Goal: Task Accomplishment & Management: Manage account settings

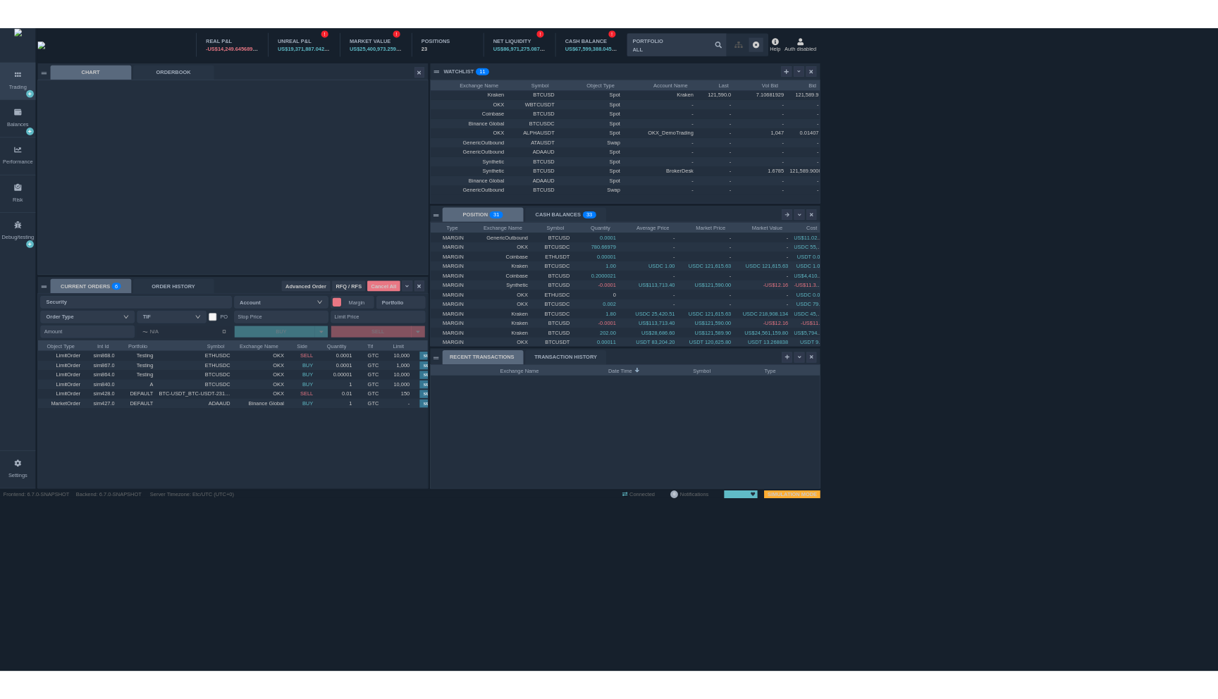
scroll to position [183, 577]
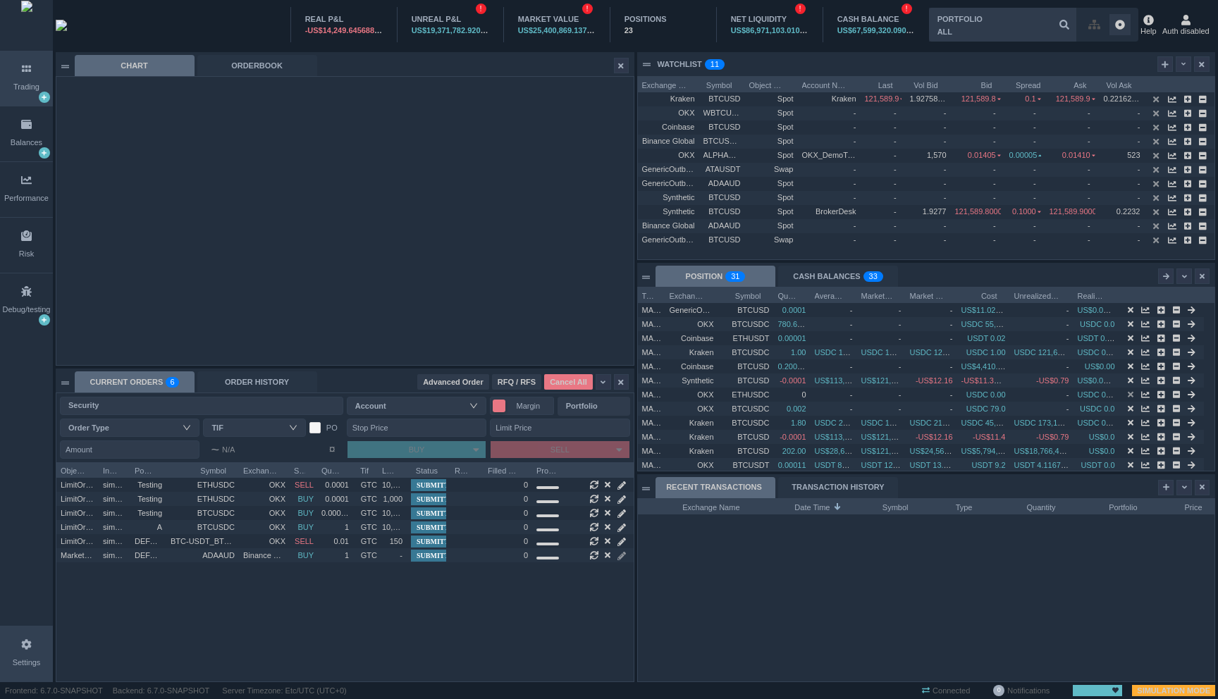
click at [28, 654] on div "Settings" at bounding box center [26, 654] width 53 height 55
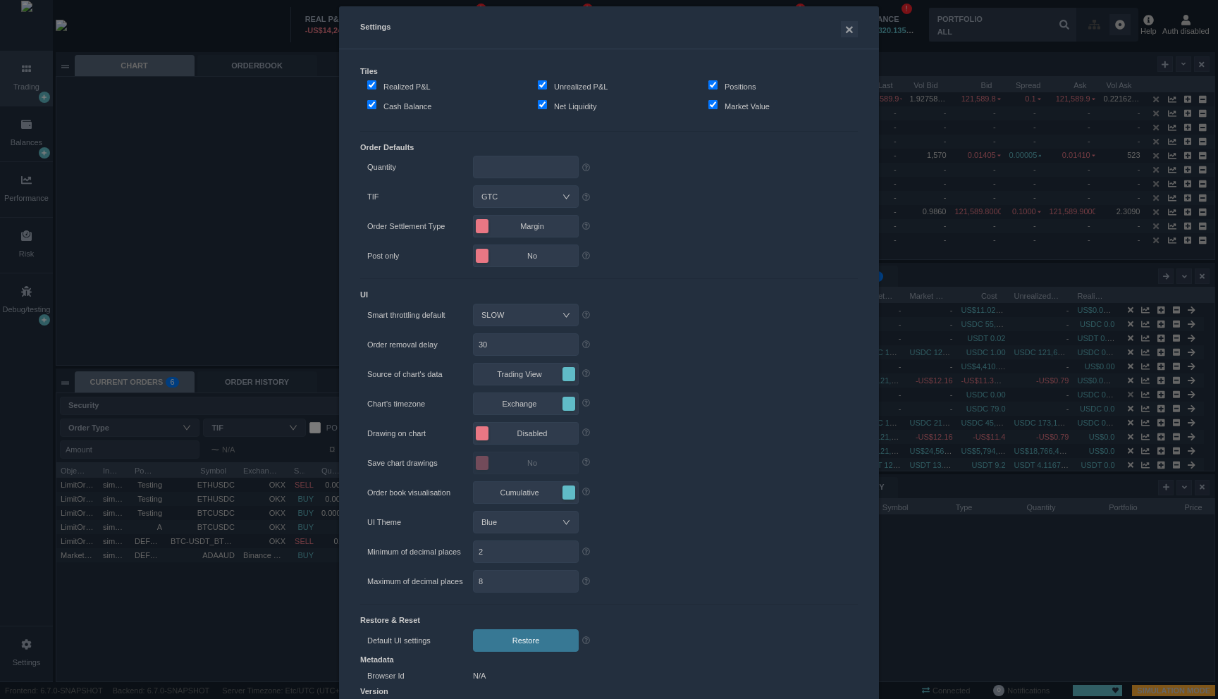
scroll to position [134, 0]
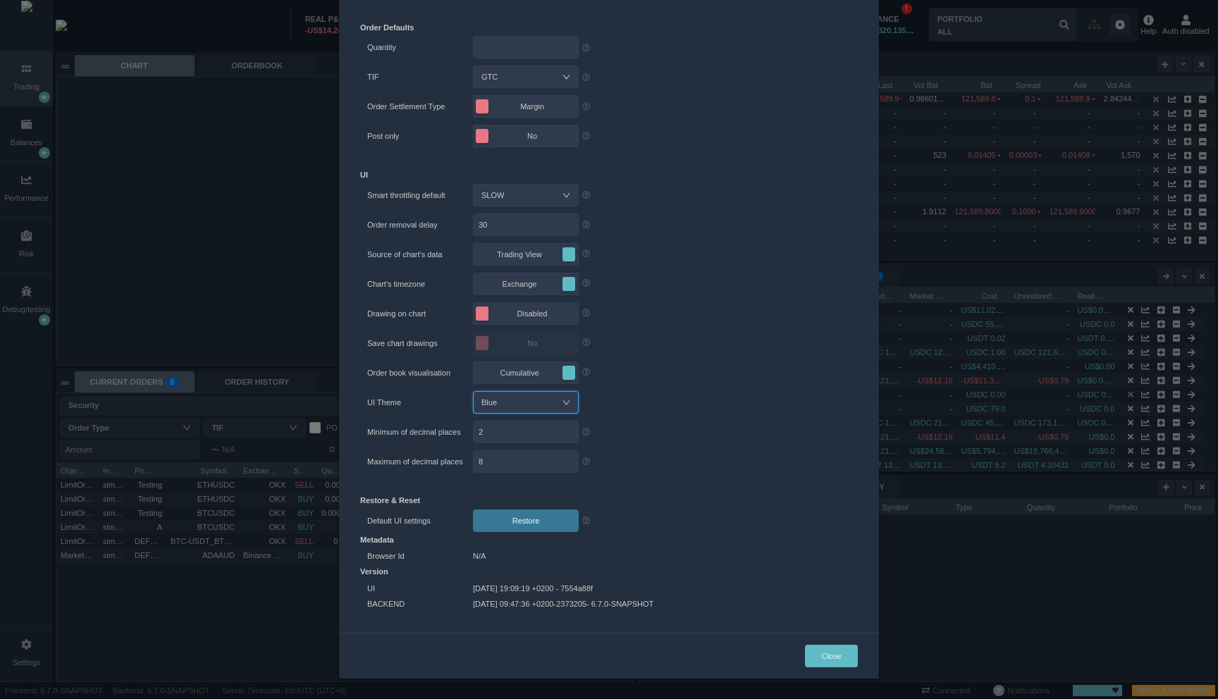
click at [563, 402] on icon "icon: down" at bounding box center [567, 403] width 8 height 8
click at [531, 449] on li "Dark" at bounding box center [520, 450] width 106 height 23
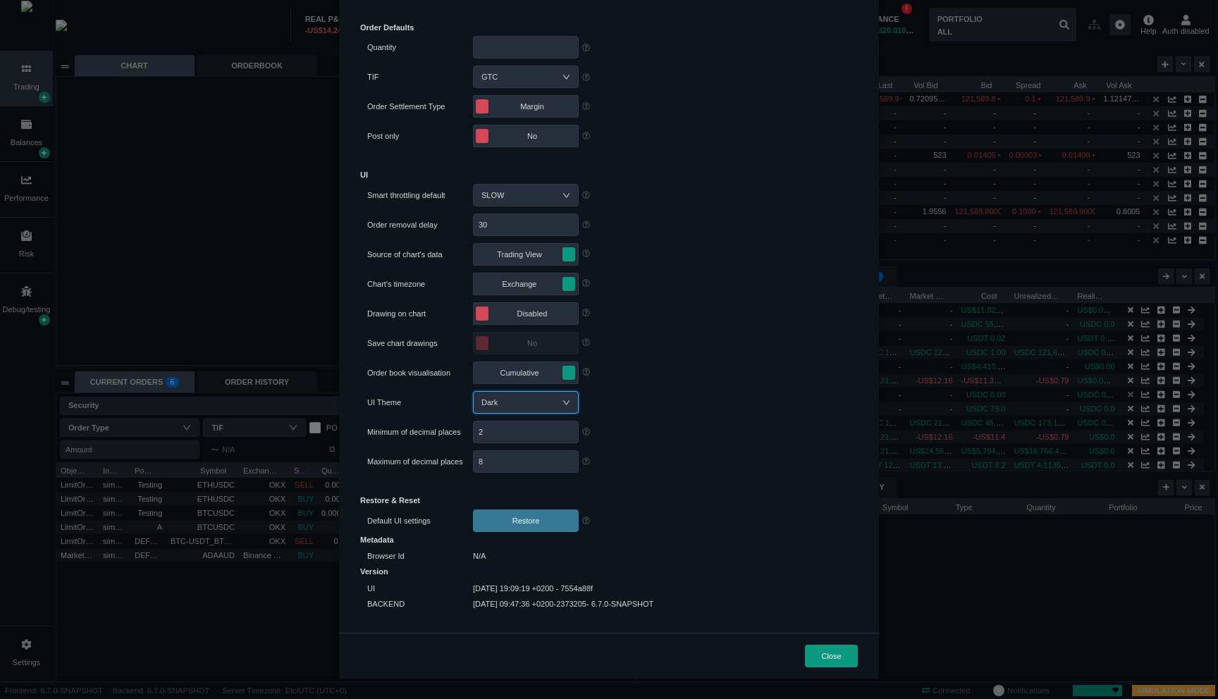
scroll to position [219, 577]
click at [247, 586] on div "Settings × Tiles Realized P&L Unrealized P&L Positions Cash Balance Net Liquidi…" at bounding box center [609, 349] width 1218 height 699
click at [264, 596] on div "Settings × Tiles Realized P&L Unrealized P&L Positions Cash Balance Net Liquidi…" at bounding box center [609, 349] width 1218 height 699
click at [805, 653] on button "Close" at bounding box center [831, 656] width 53 height 23
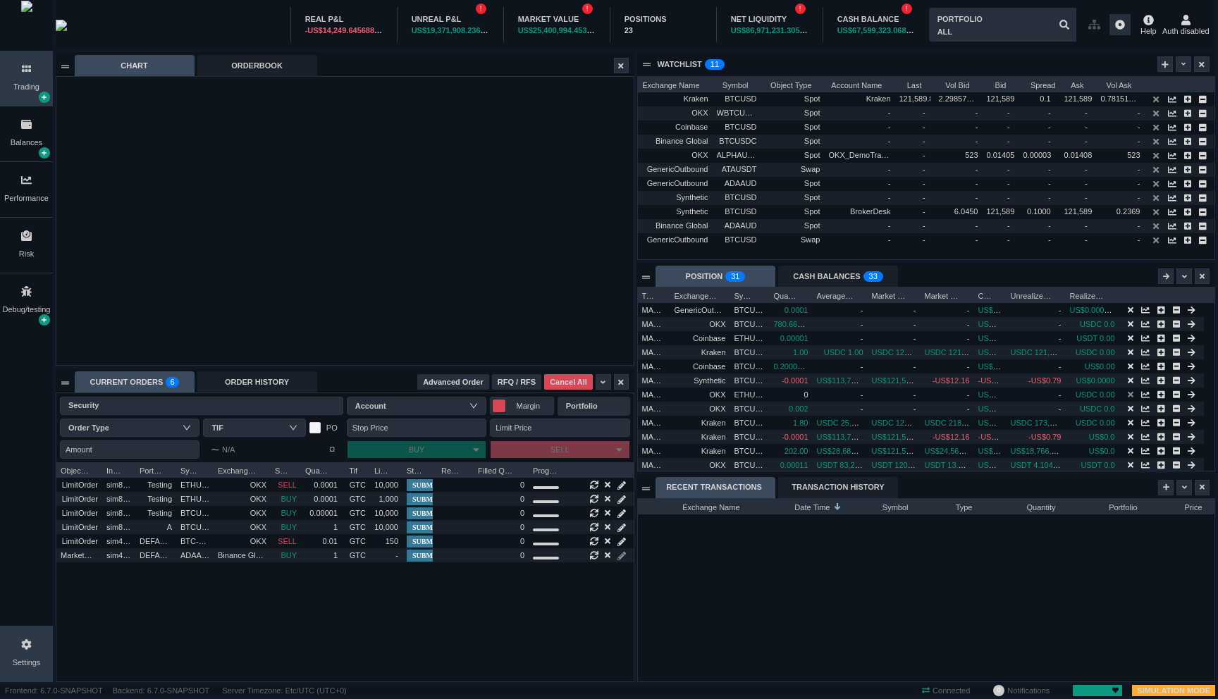
click at [27, 642] on icon at bounding box center [27, 645] width 10 height 10
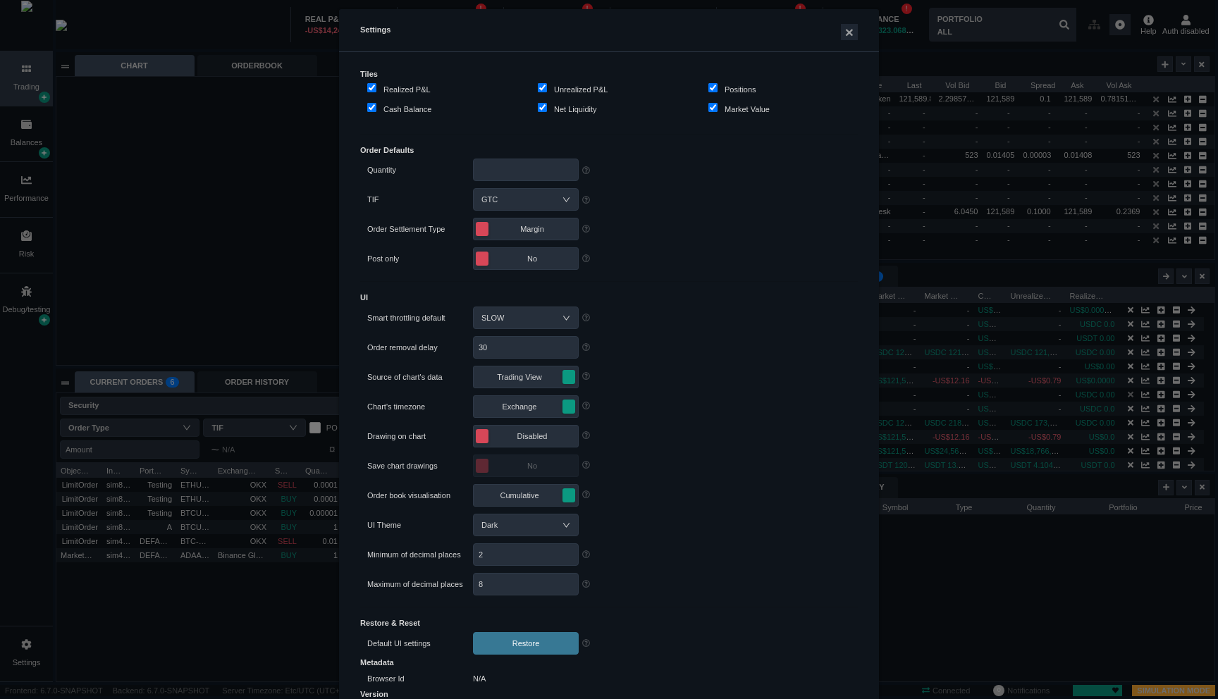
scroll to position [13, 0]
click at [508, 523] on div "Dark" at bounding box center [525, 523] width 89 height 21
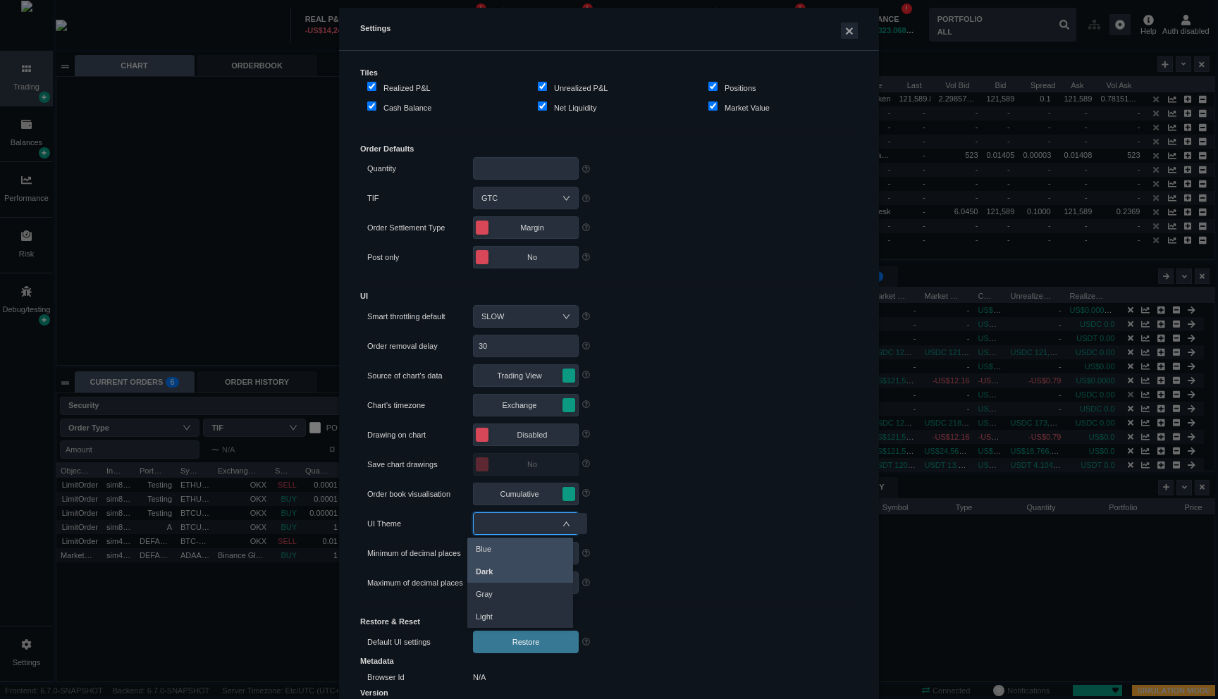
click at [501, 549] on li "Blue" at bounding box center [520, 549] width 106 height 23
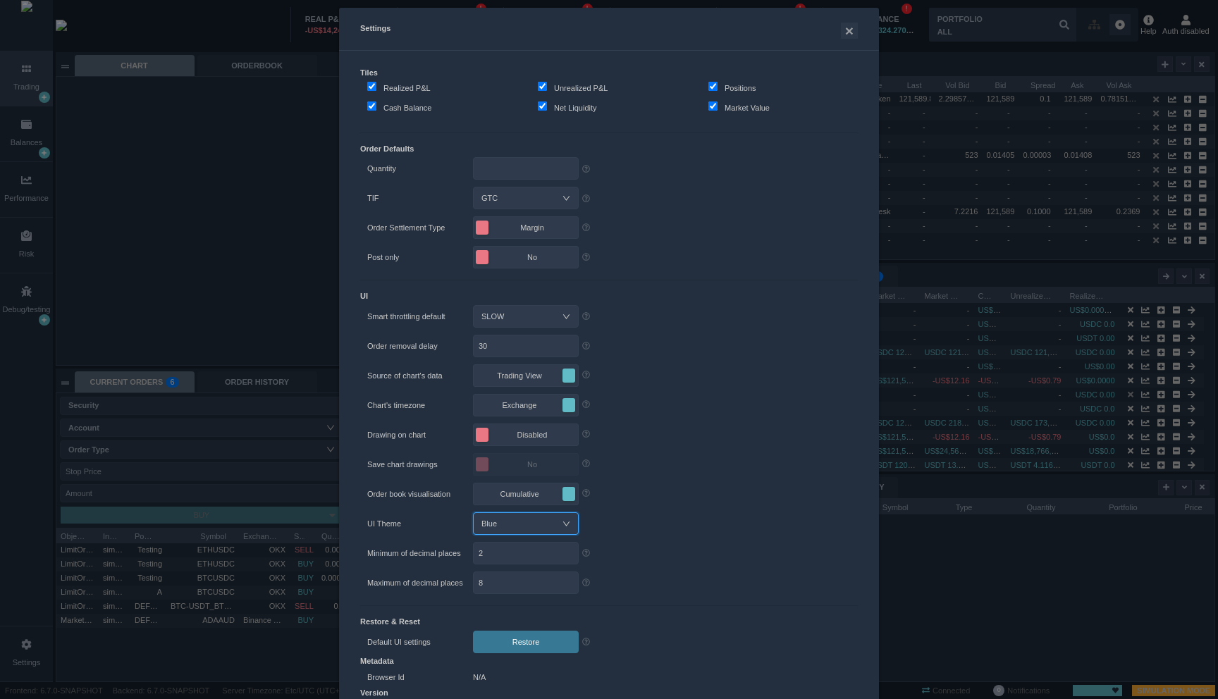
scroll to position [219, 577]
click at [522, 521] on div "Blue" at bounding box center [525, 523] width 89 height 21
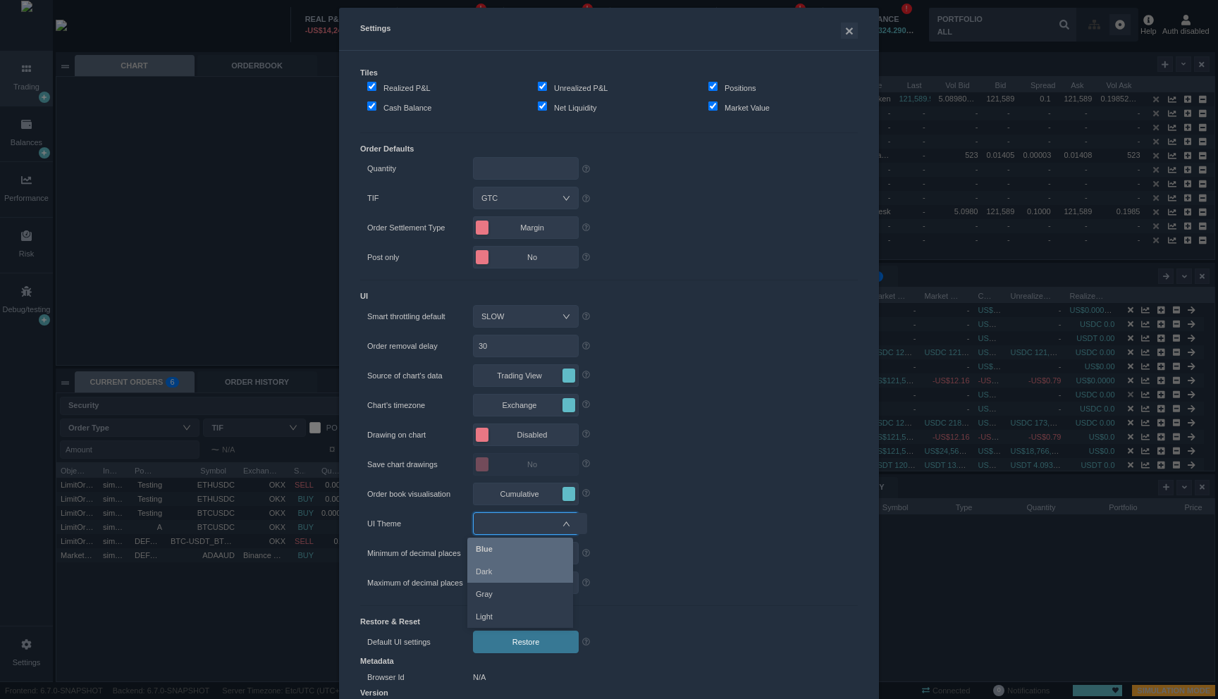
click at [508, 563] on li "Dark" at bounding box center [520, 571] width 106 height 23
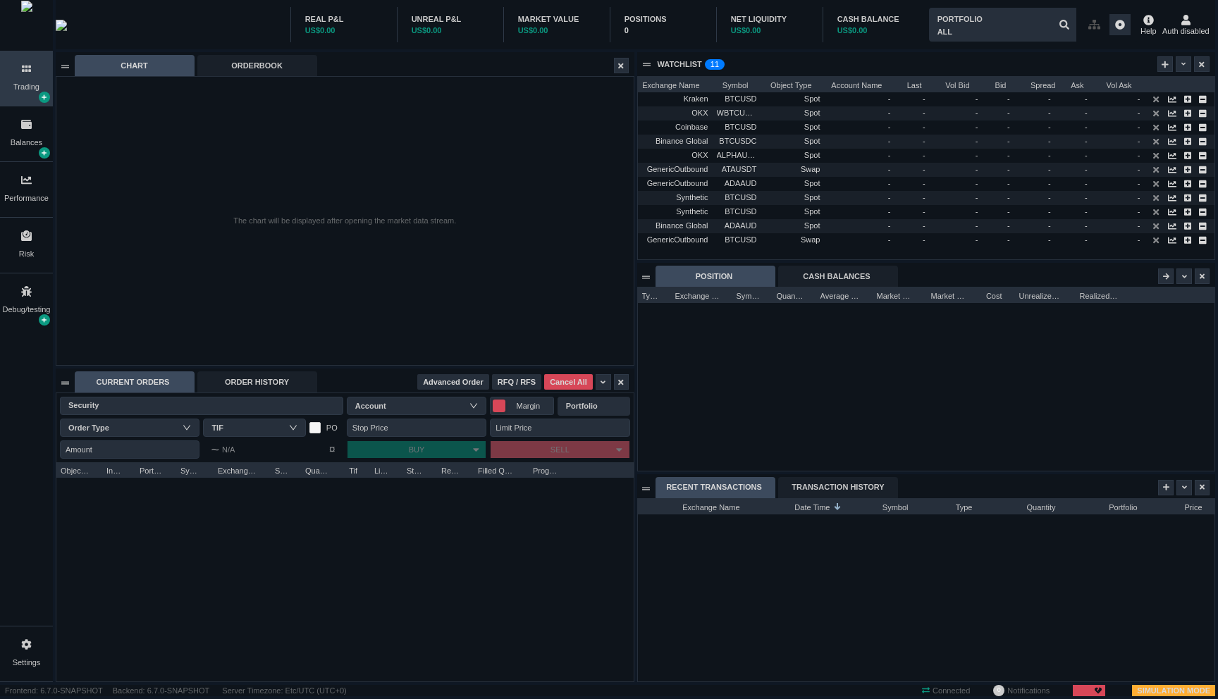
scroll to position [219, 577]
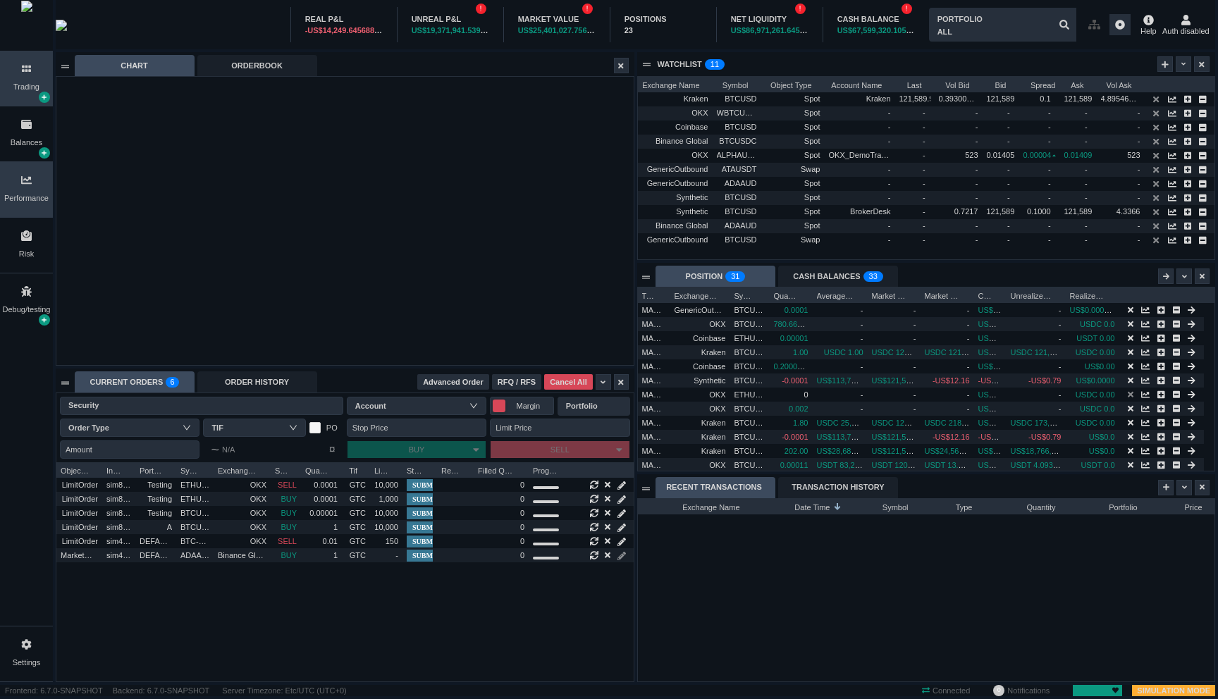
click at [27, 179] on icon at bounding box center [26, 180] width 11 height 8
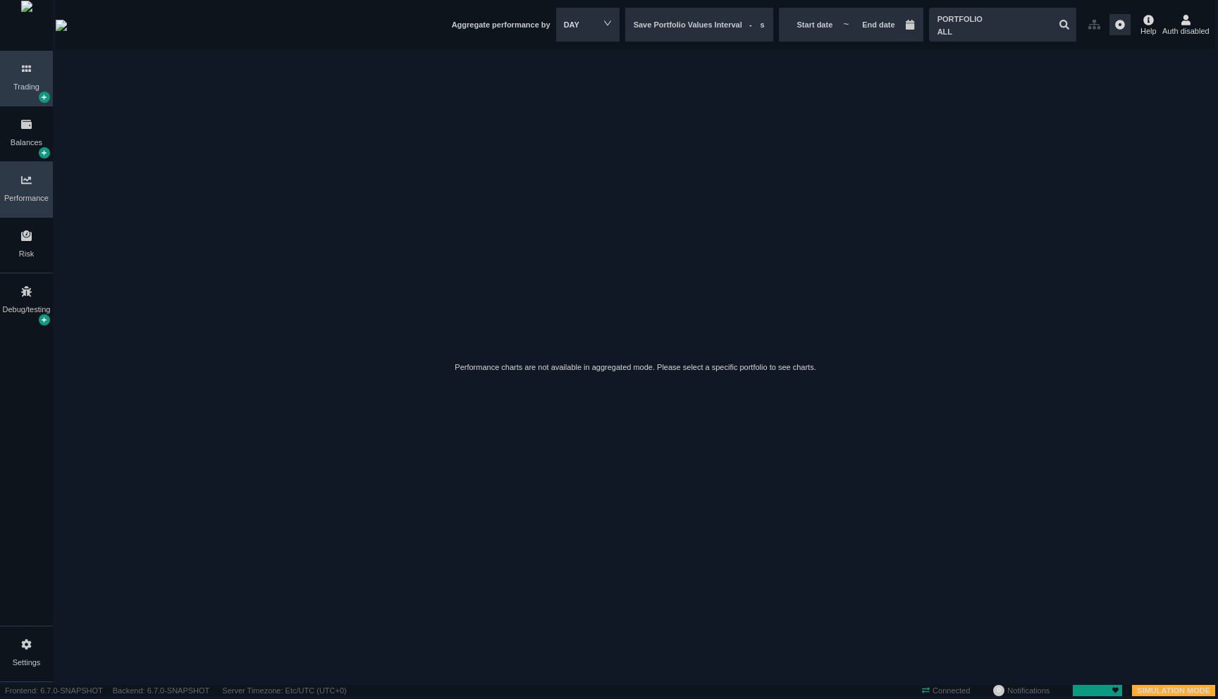
click at [39, 82] on div "Trading" at bounding box center [26, 78] width 53 height 55
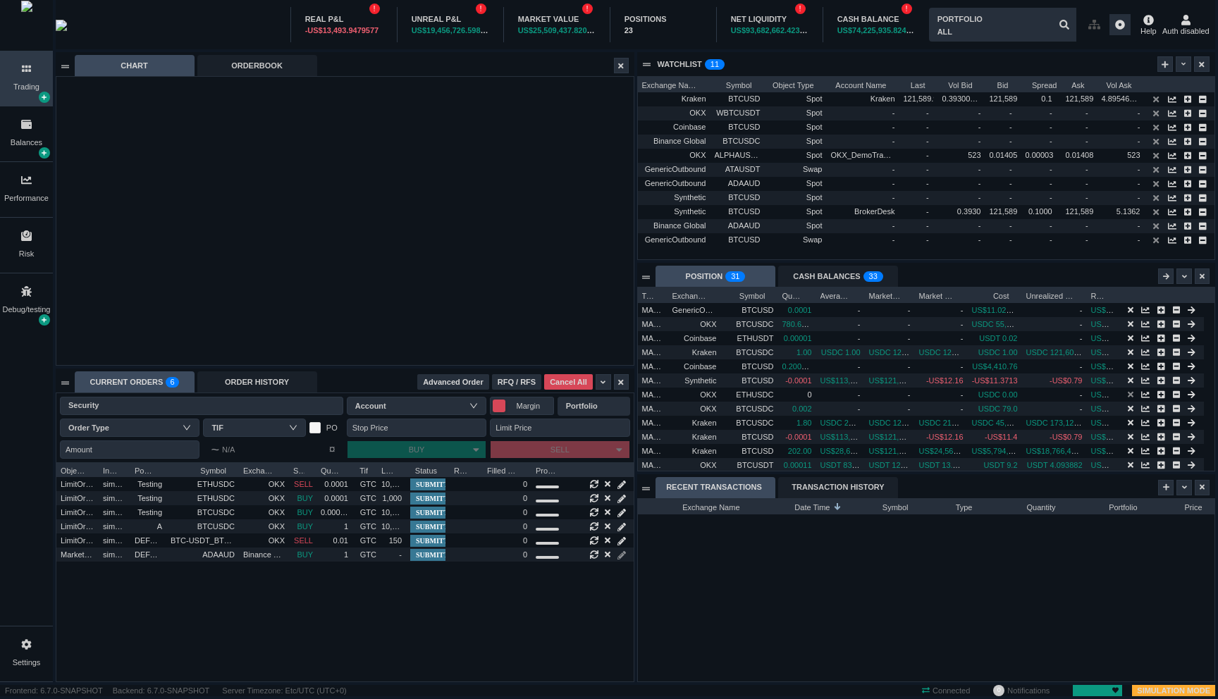
scroll to position [183, 577]
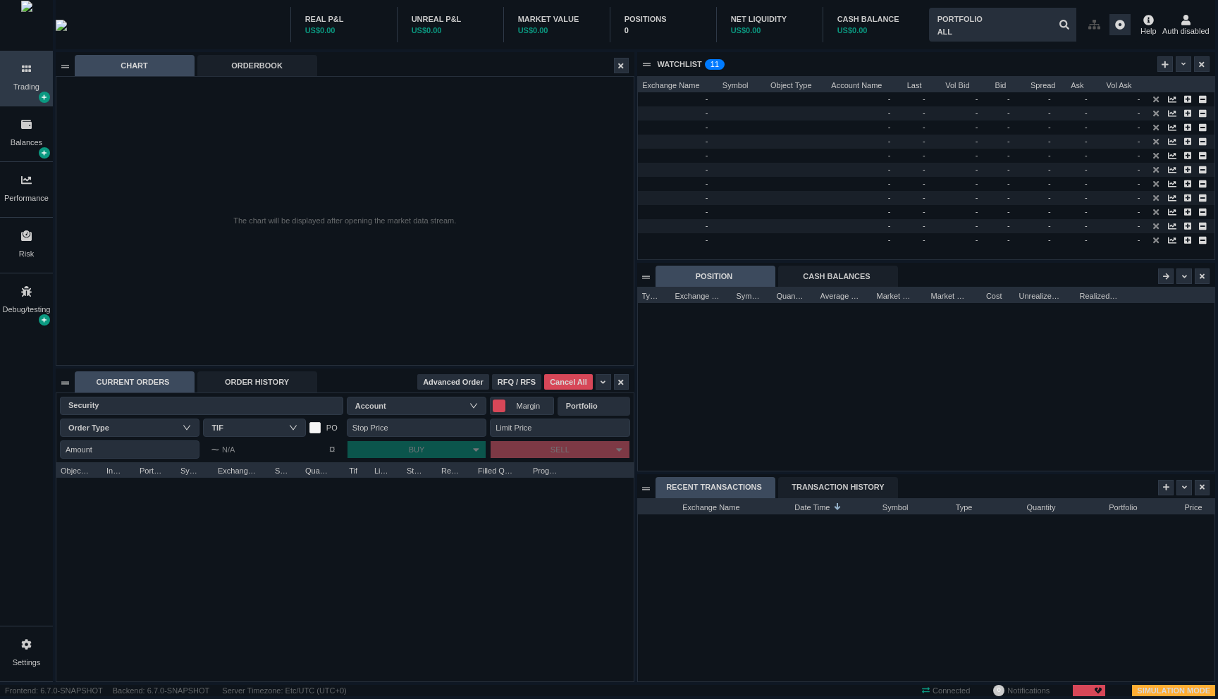
scroll to position [183, 577]
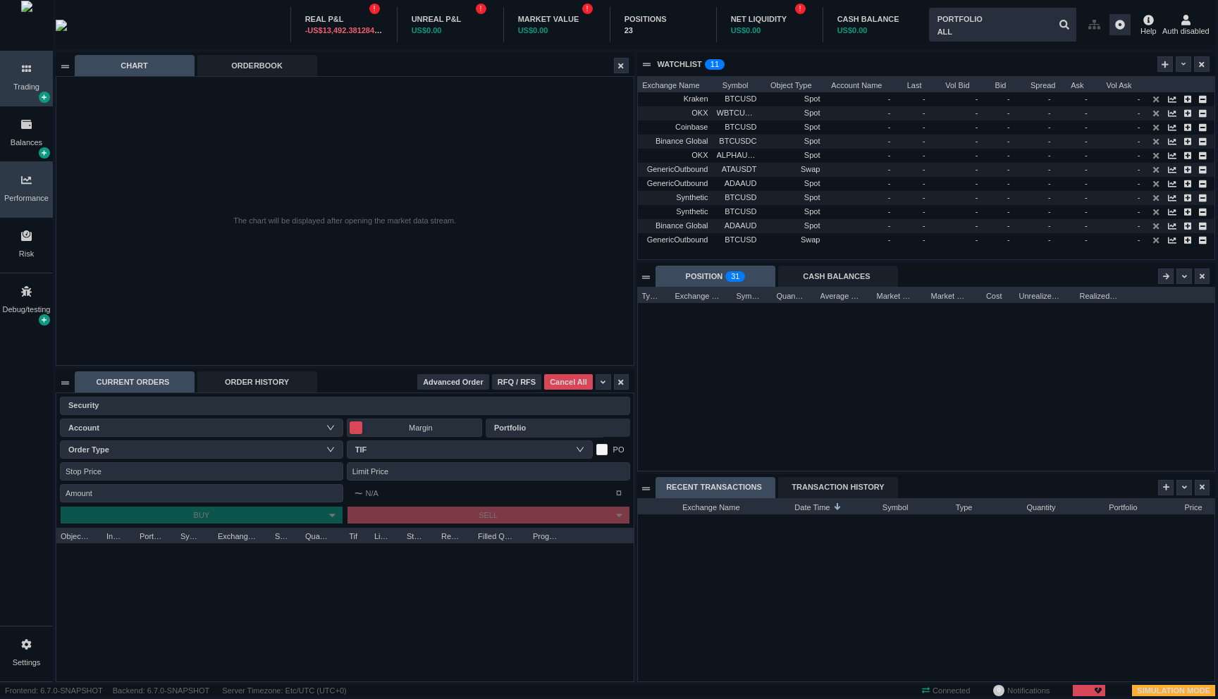
click at [37, 196] on div "Performance" at bounding box center [26, 198] width 44 height 12
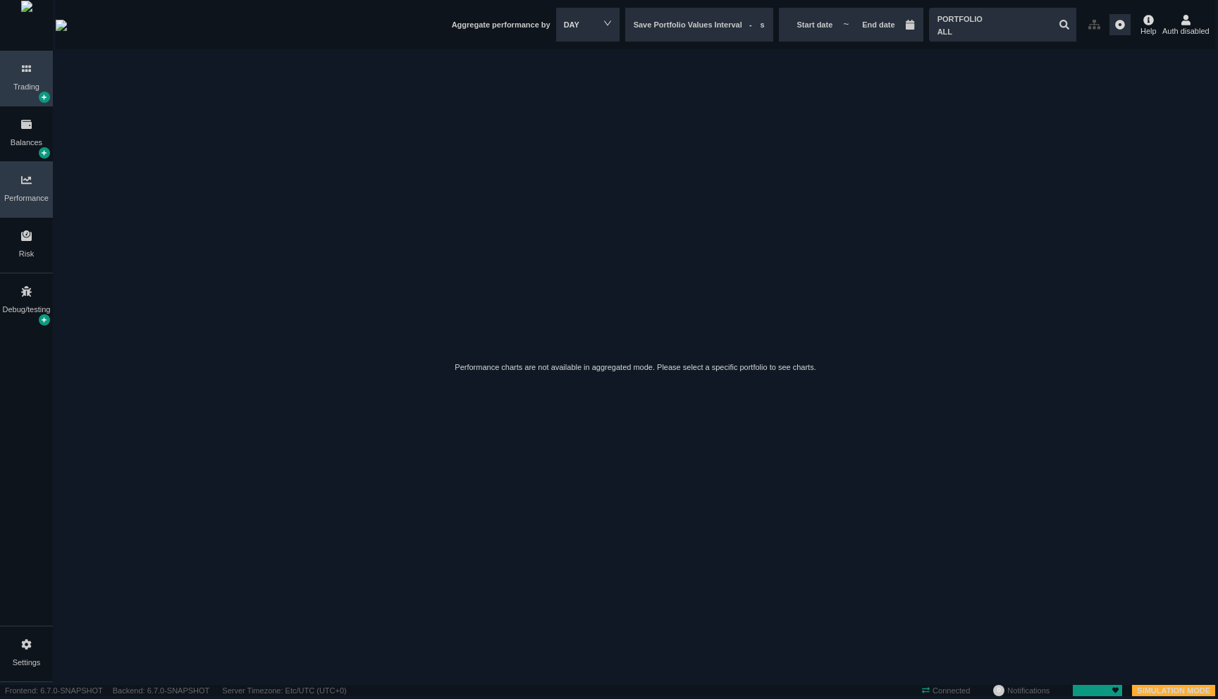
click at [39, 93] on div "Trading" at bounding box center [26, 87] width 26 height 12
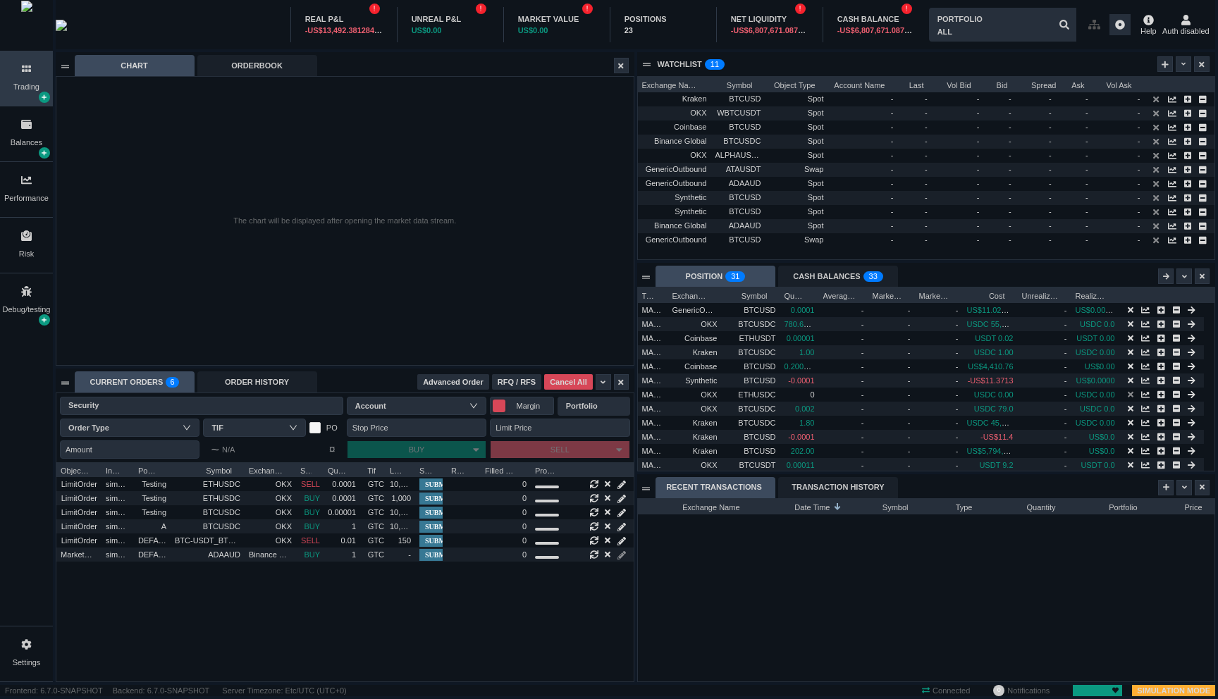
scroll to position [183, 577]
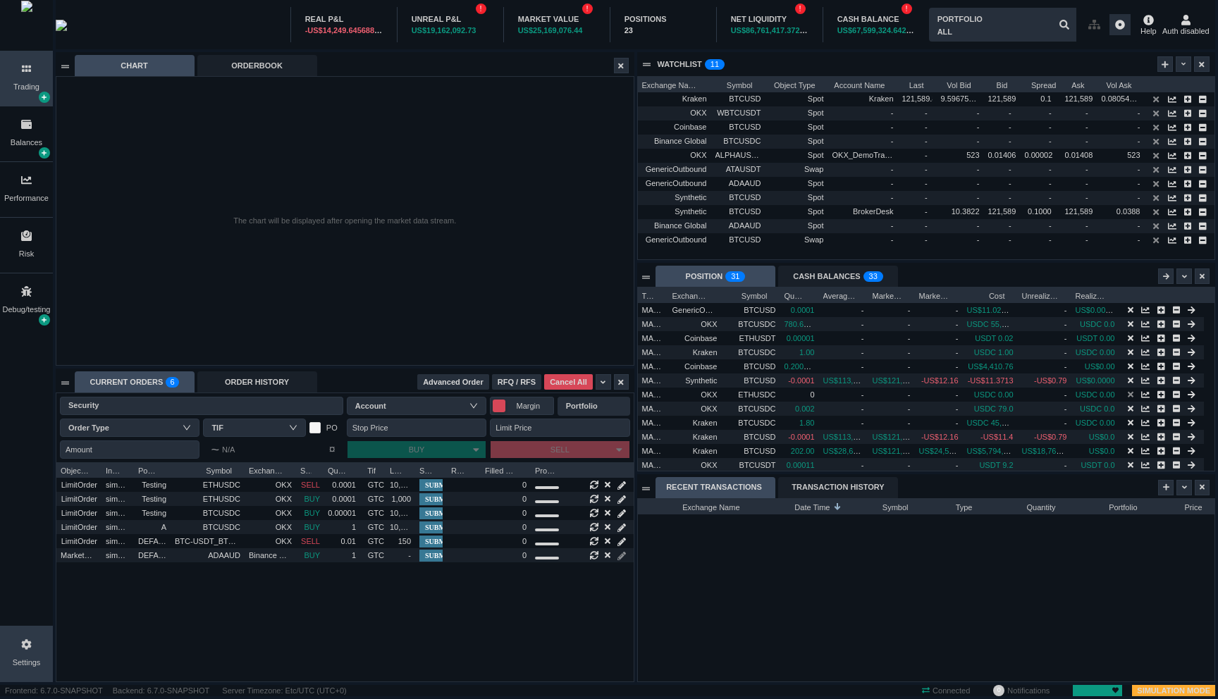
click at [36, 651] on div "Settings" at bounding box center [26, 654] width 53 height 55
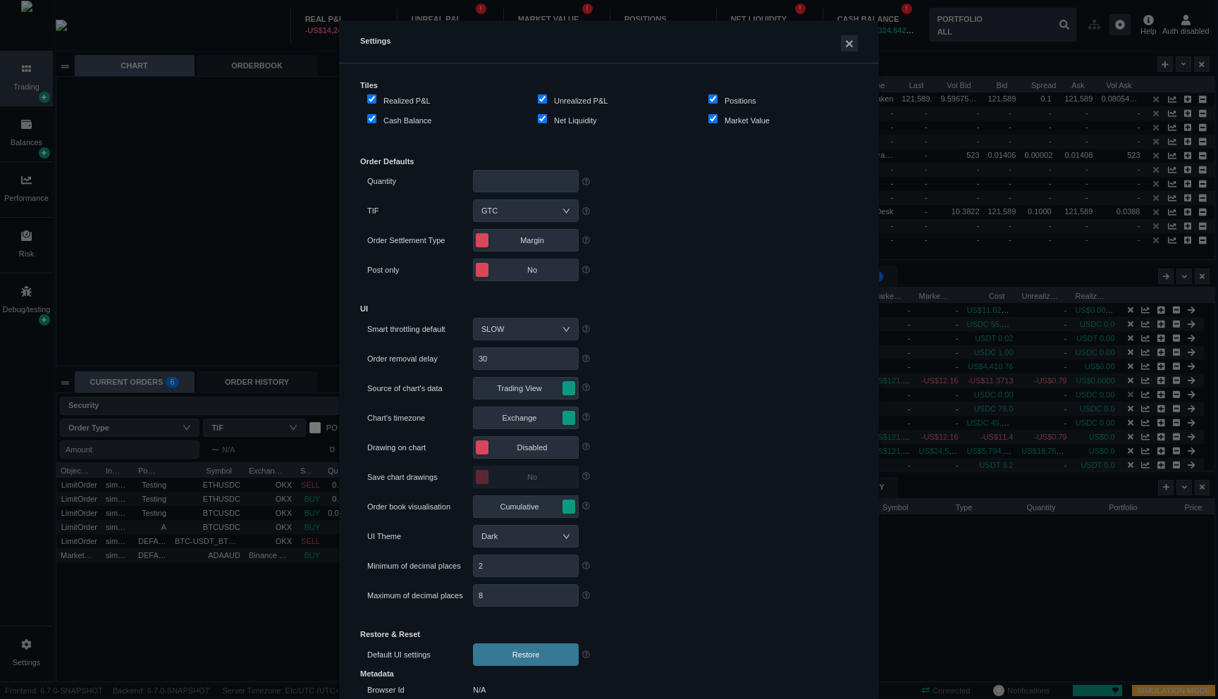
scroll to position [134, 0]
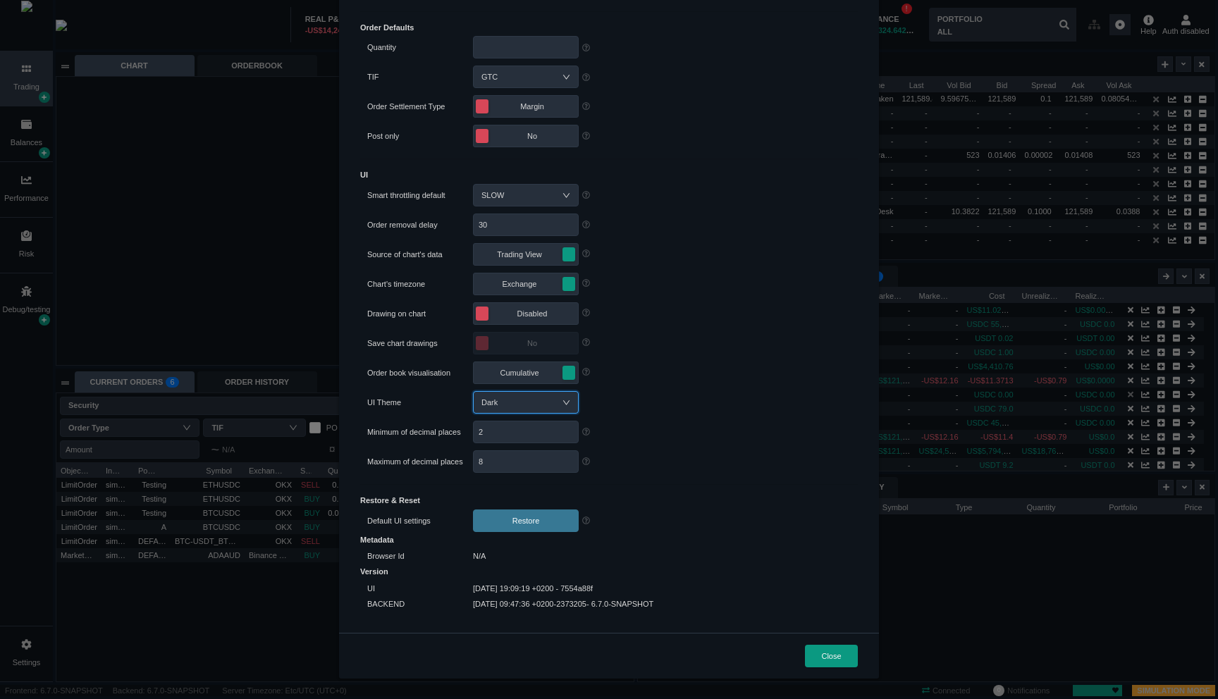
click at [546, 399] on div "Dark" at bounding box center [525, 402] width 89 height 21
click at [510, 494] on li "Light" at bounding box center [520, 495] width 106 height 23
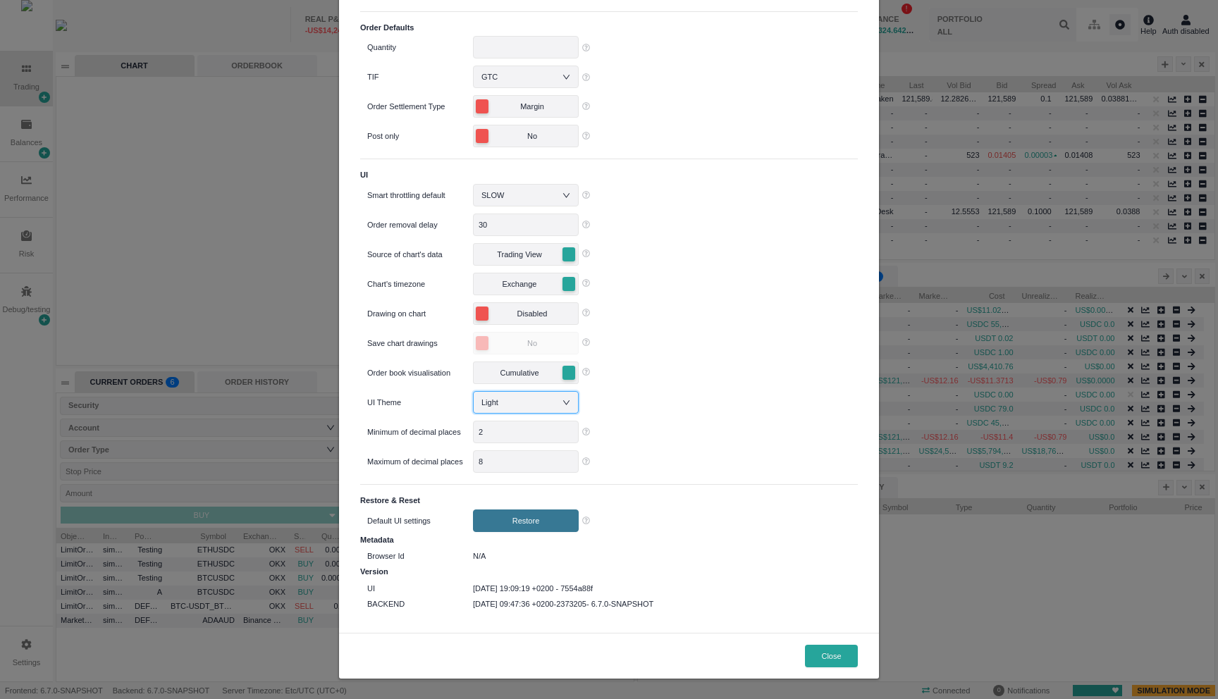
click at [228, 282] on div "Settings × Tiles Realized P&L Unrealized P&L Positions Cash Balance Net Liquidi…" at bounding box center [609, 349] width 1218 height 699
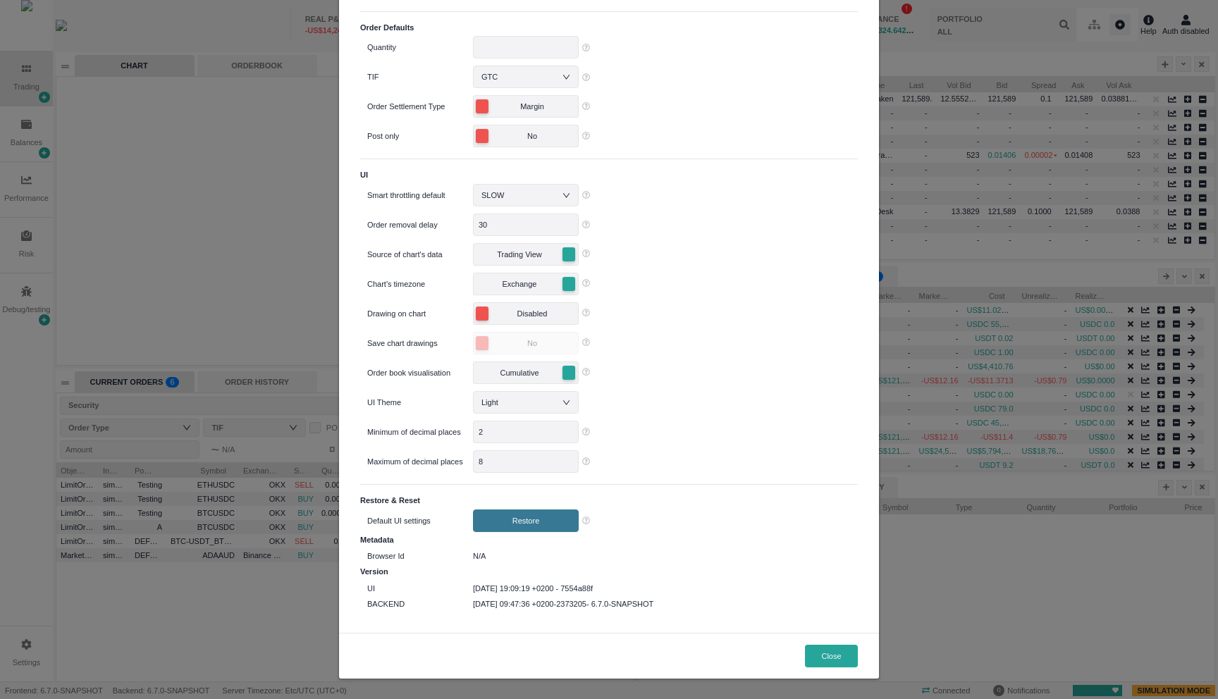
scroll to position [219, 577]
click at [817, 649] on button "Close" at bounding box center [831, 656] width 53 height 23
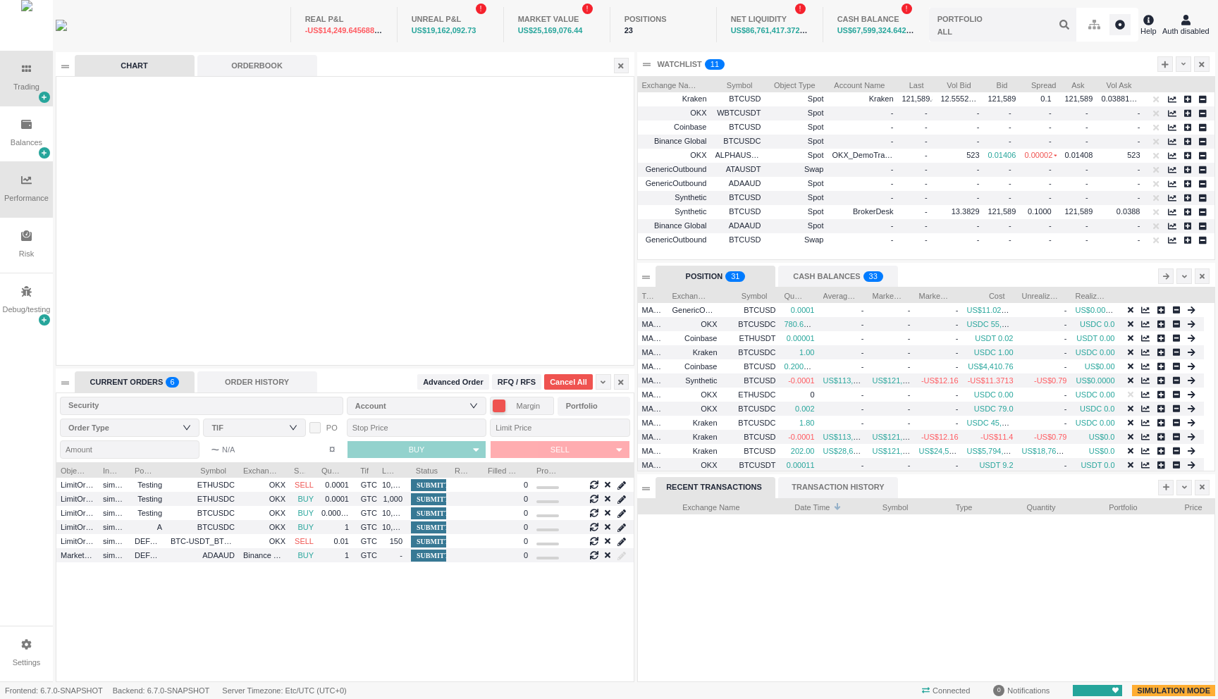
click at [36, 183] on div "Performance" at bounding box center [26, 189] width 53 height 55
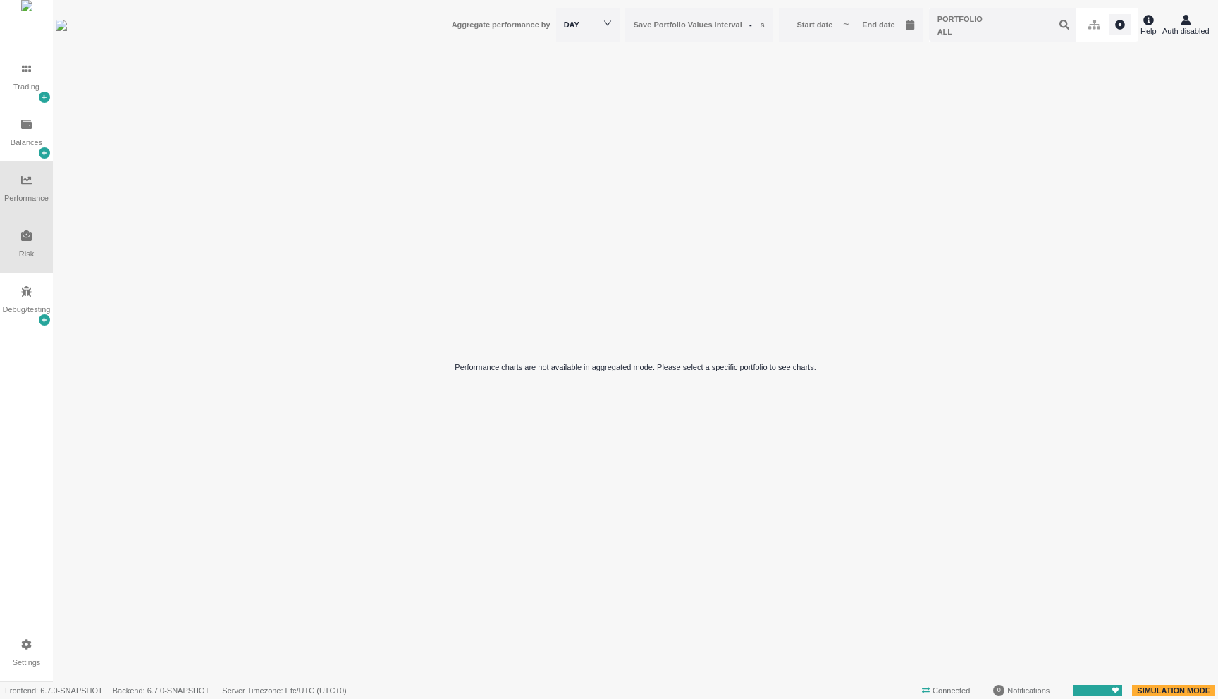
click at [29, 244] on div "Risk" at bounding box center [26, 245] width 53 height 55
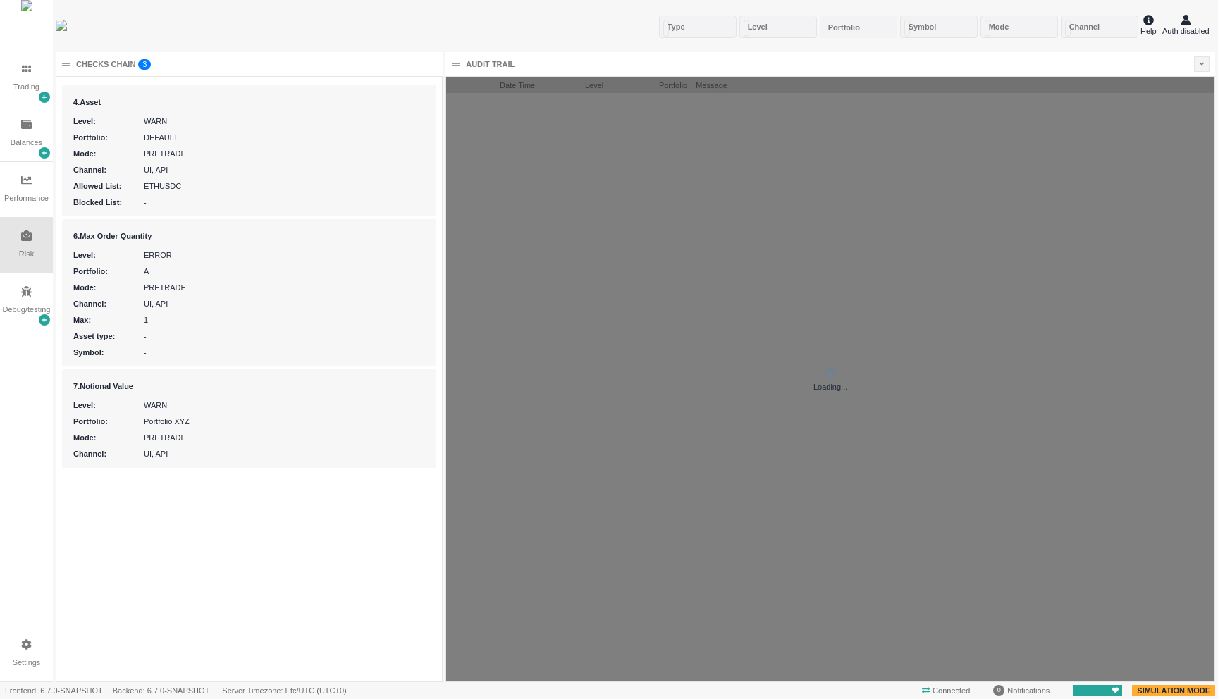
scroll to position [605, 768]
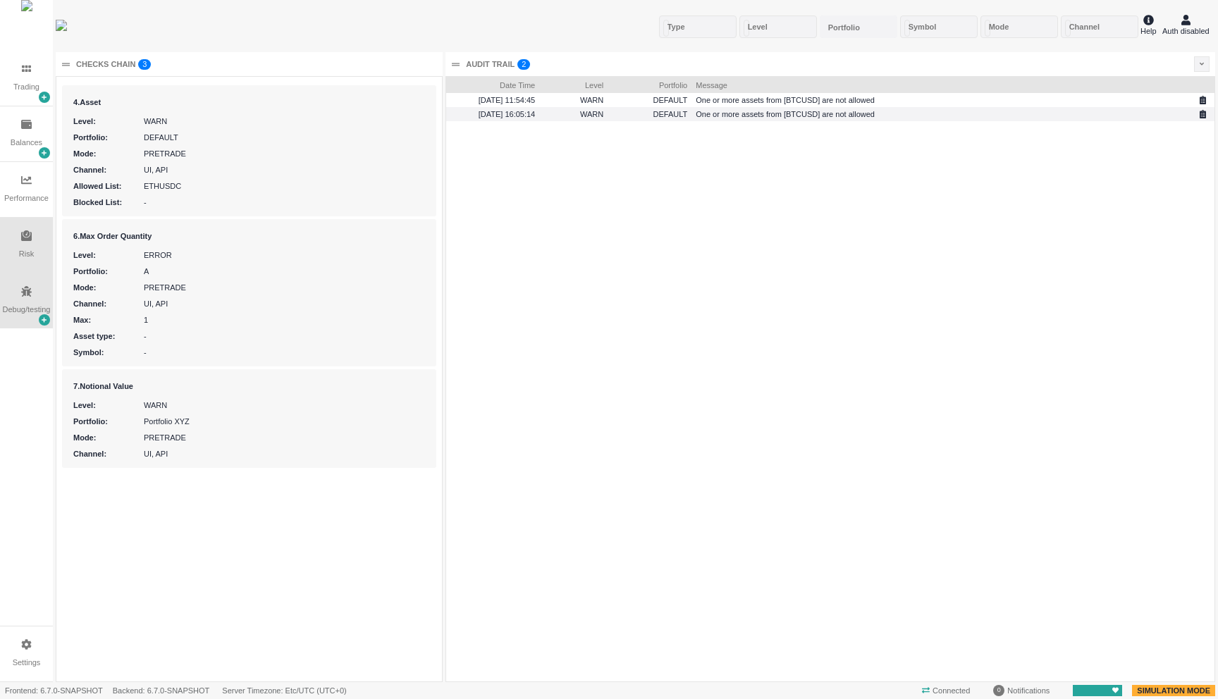
click at [16, 304] on div "Debug/testing" at bounding box center [26, 301] width 53 height 55
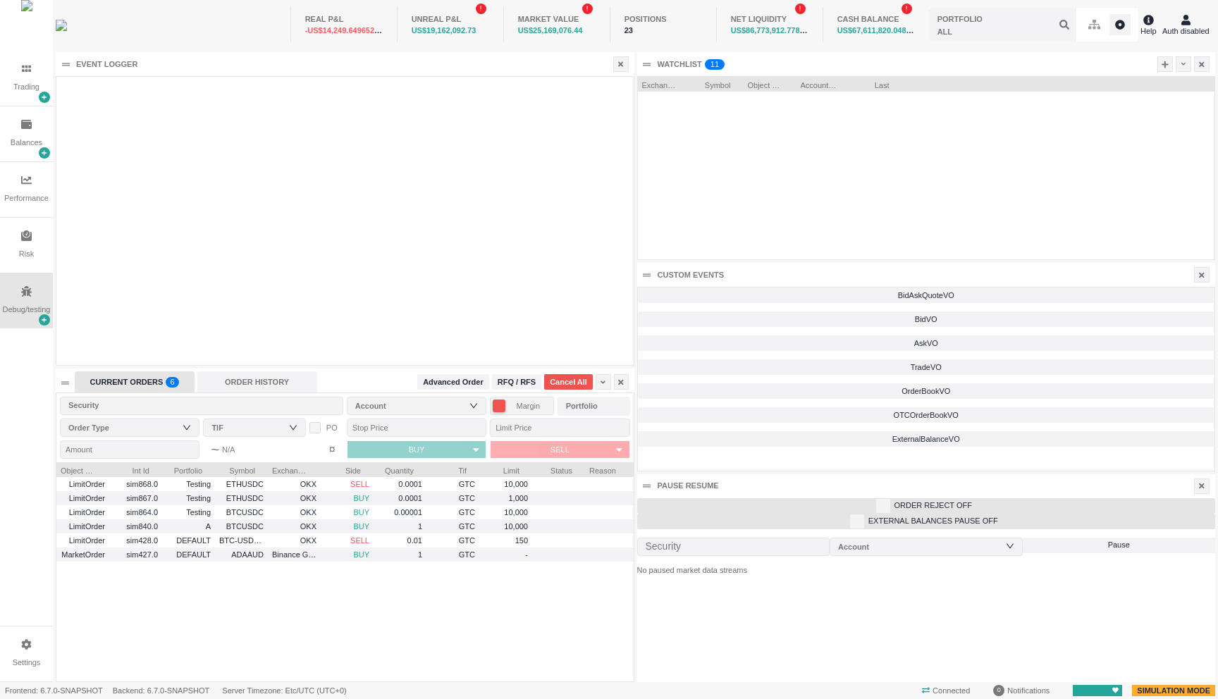
scroll to position [183, 577]
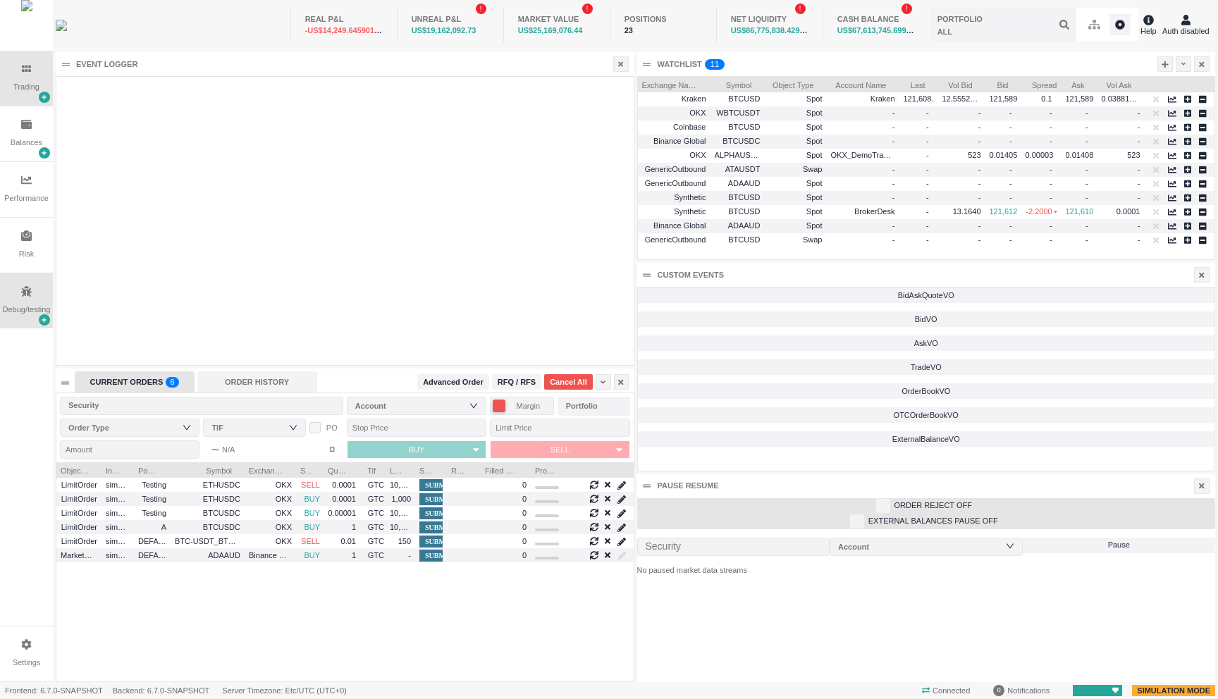
click at [28, 89] on div "Trading" at bounding box center [26, 87] width 26 height 12
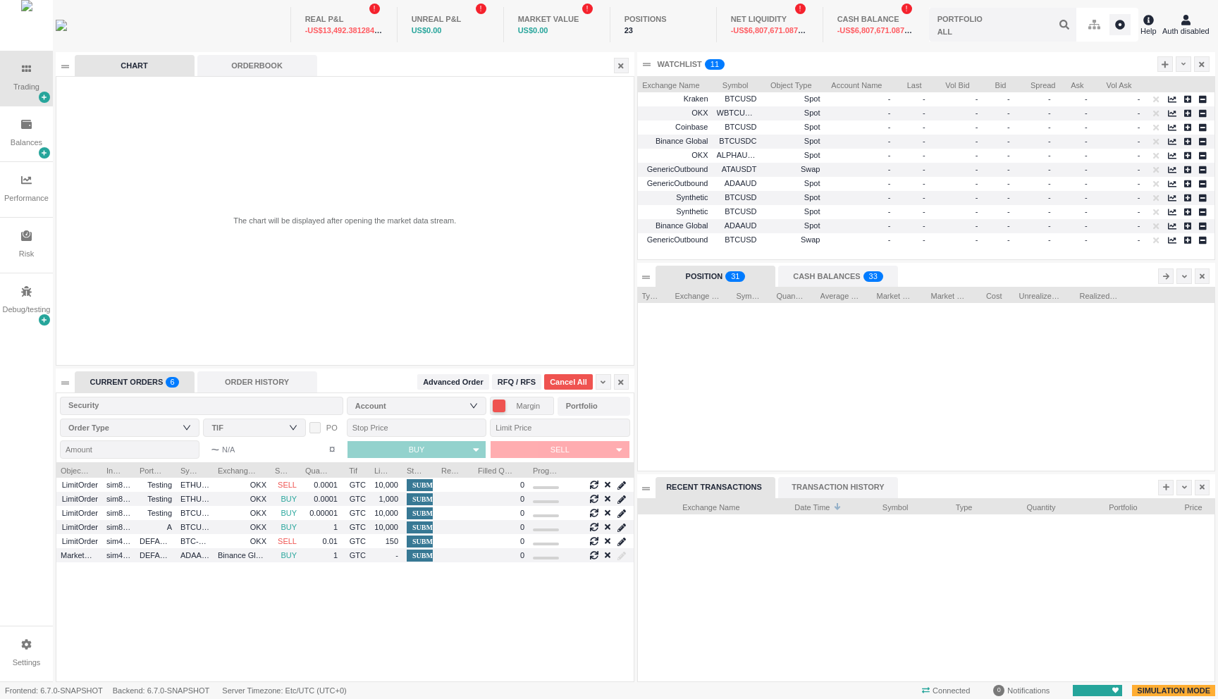
scroll to position [219, 577]
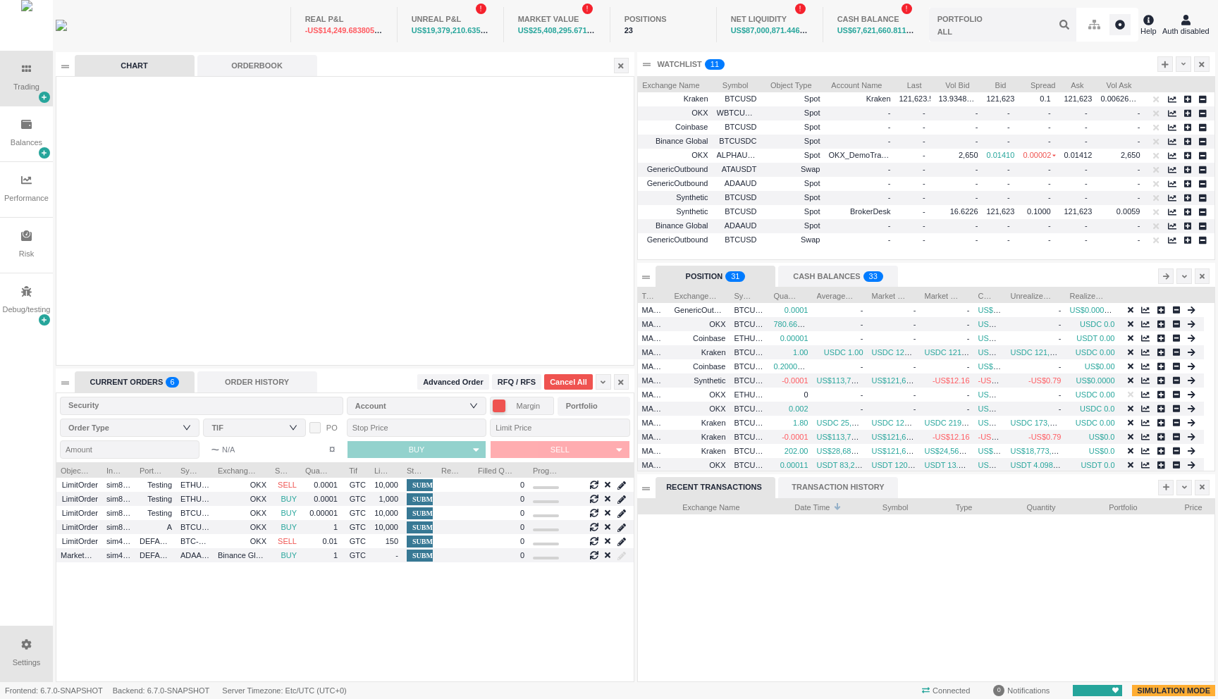
click at [21, 650] on div "Settings" at bounding box center [26, 654] width 53 height 55
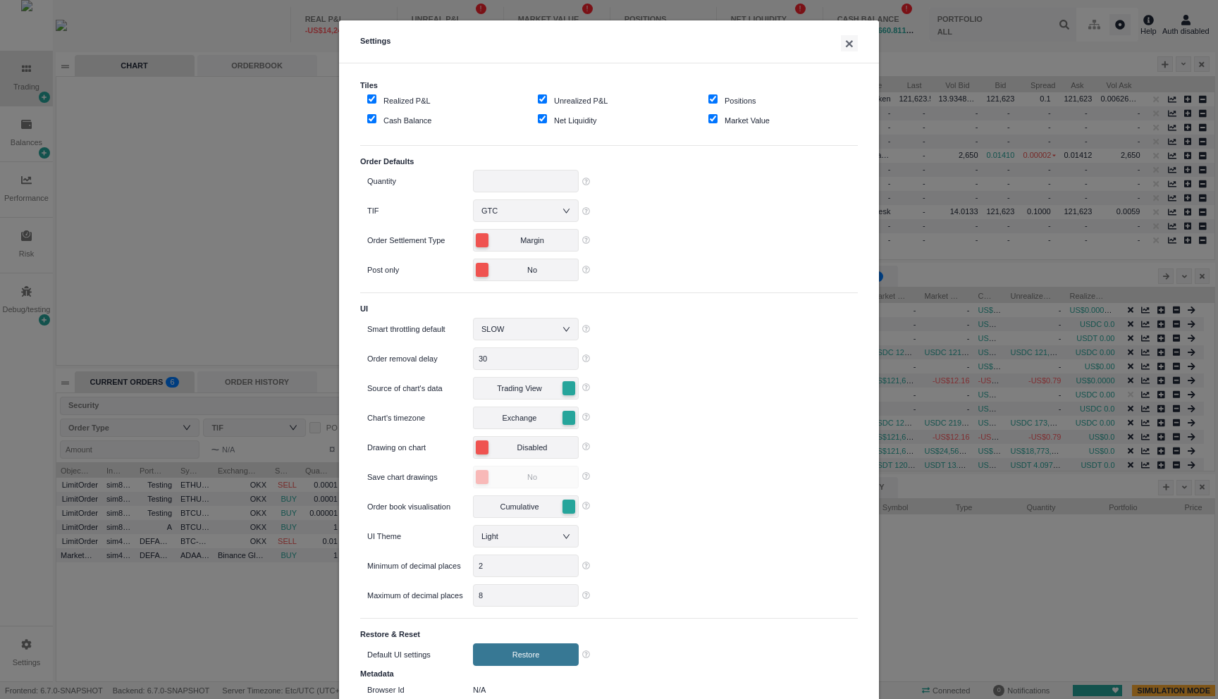
scroll to position [134, 0]
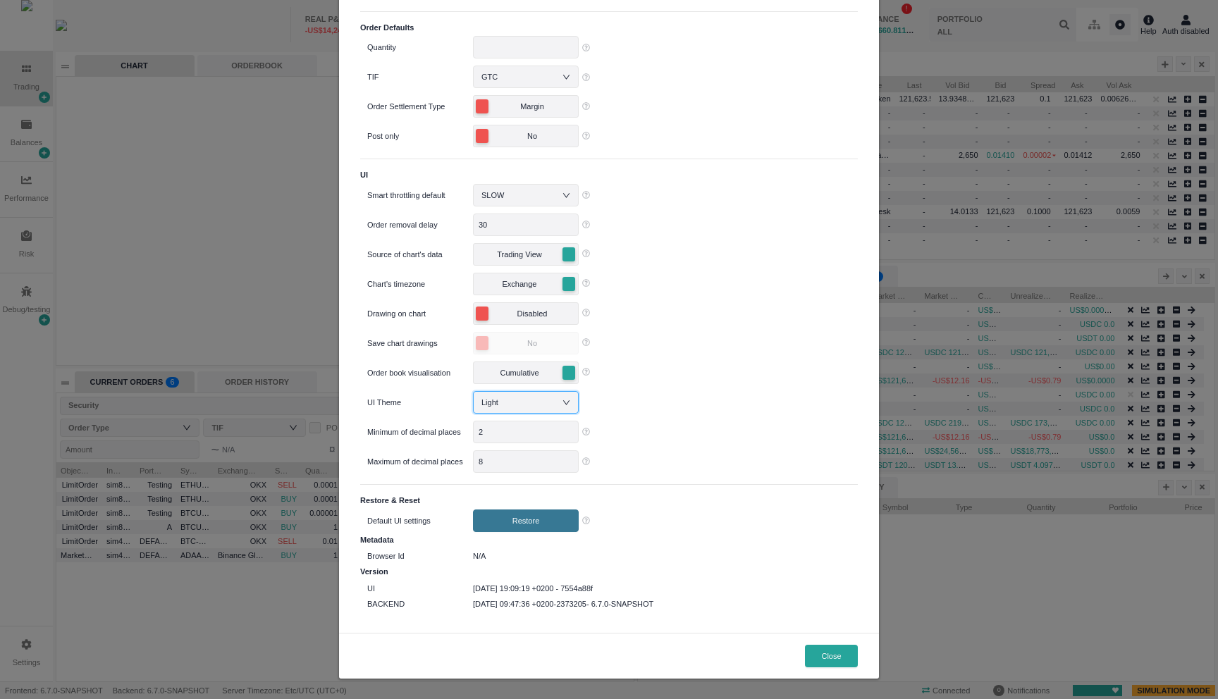
click at [534, 400] on div "Light" at bounding box center [525, 402] width 89 height 21
click at [510, 455] on li "Dark" at bounding box center [520, 450] width 106 height 23
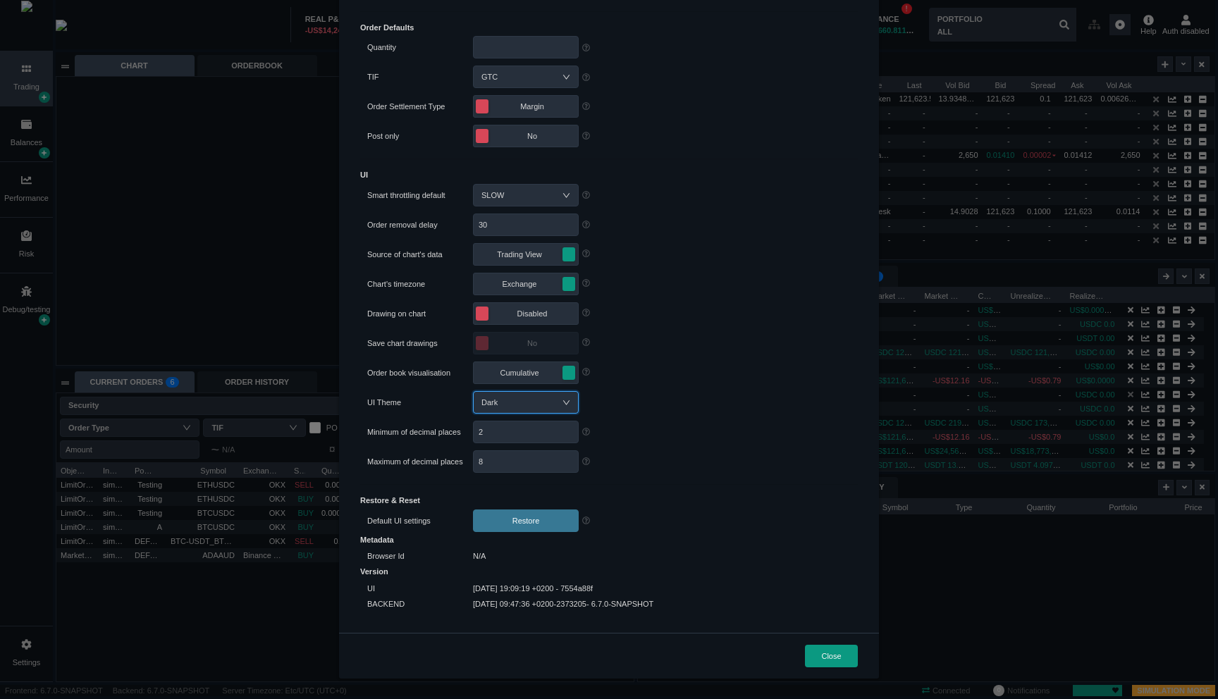
scroll to position [219, 577]
click at [146, 201] on div "Settings × Tiles Realized P&L Unrealized P&L Positions Cash Balance Net Liquidi…" at bounding box center [609, 349] width 1218 height 699
click at [816, 658] on button "Close" at bounding box center [831, 656] width 53 height 23
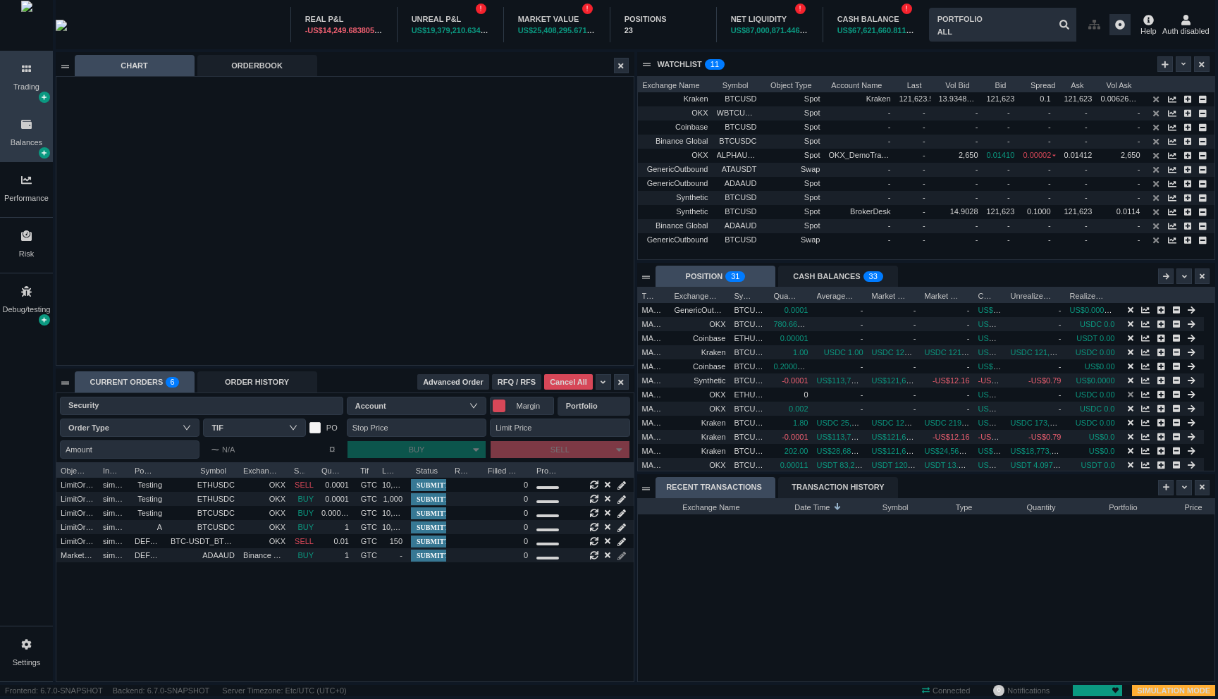
click at [29, 138] on div "Balances" at bounding box center [27, 143] width 32 height 12
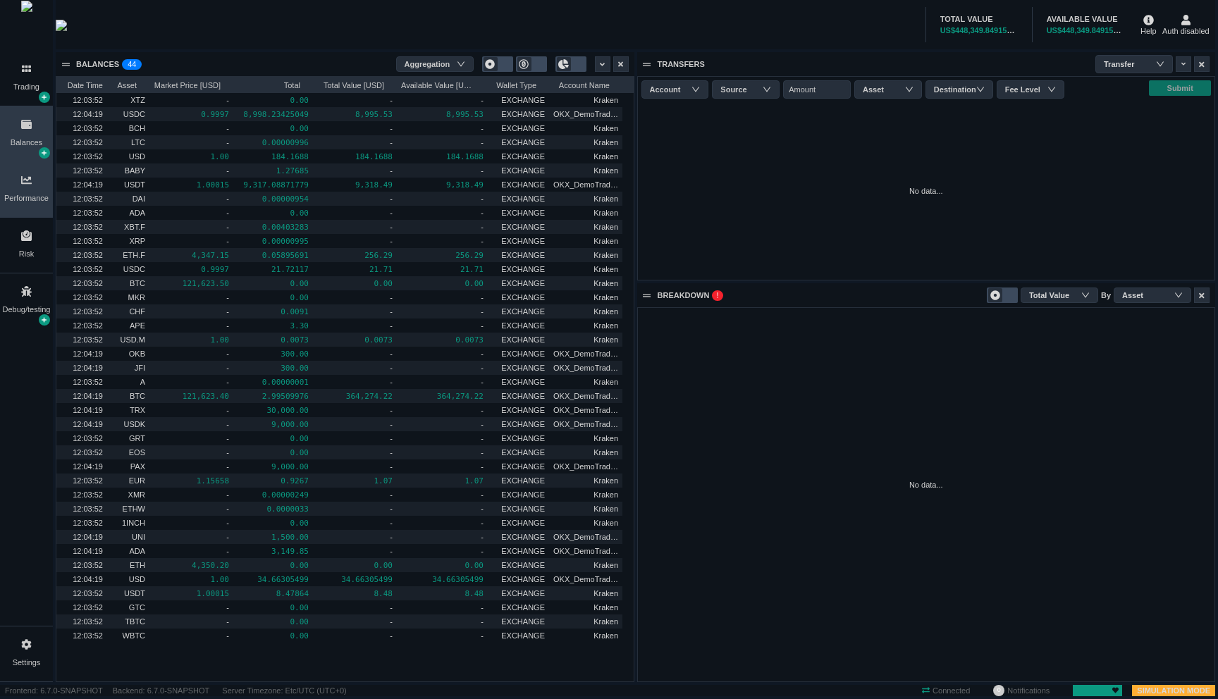
scroll to position [373, 577]
click at [27, 184] on icon at bounding box center [26, 180] width 11 height 8
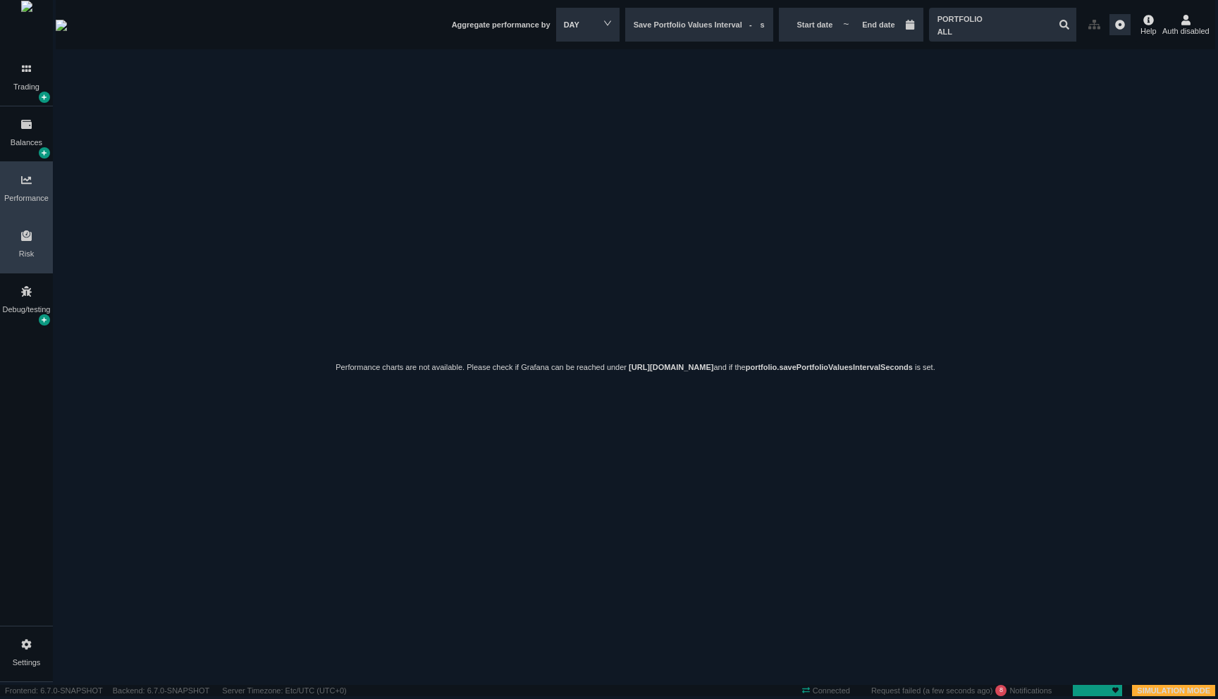
click at [36, 247] on div "Risk" at bounding box center [26, 245] width 53 height 55
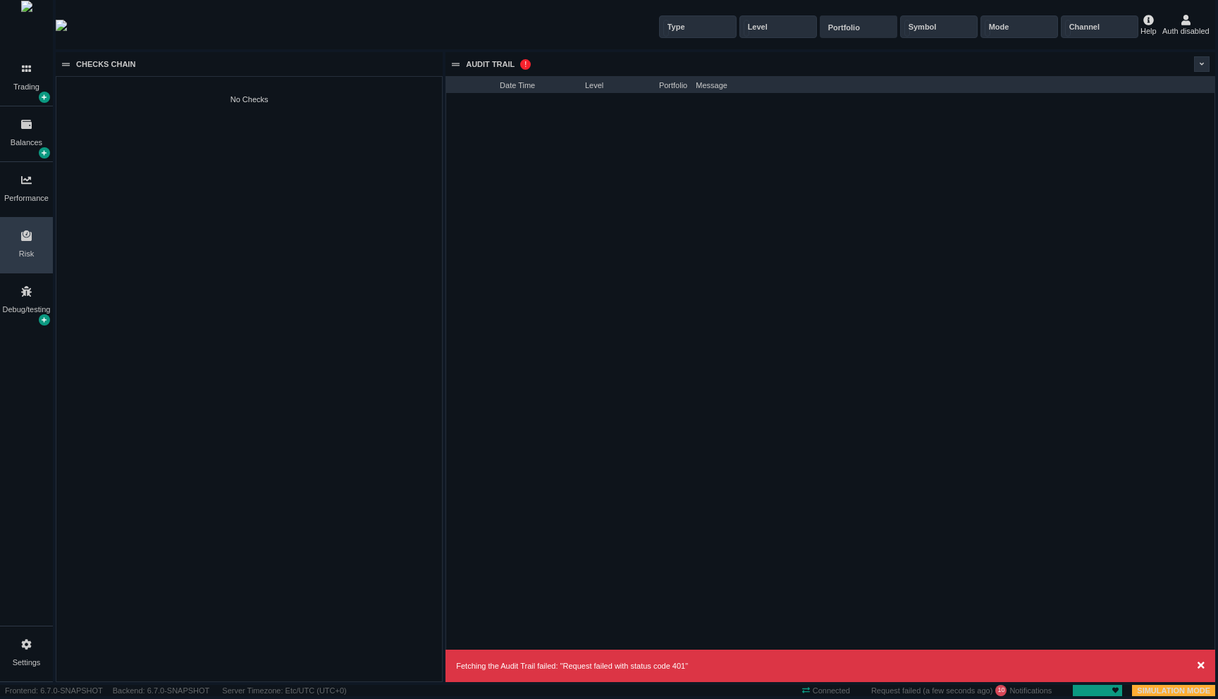
scroll to position [605, 768]
click at [42, 302] on div "Debug/testing" at bounding box center [26, 301] width 53 height 55
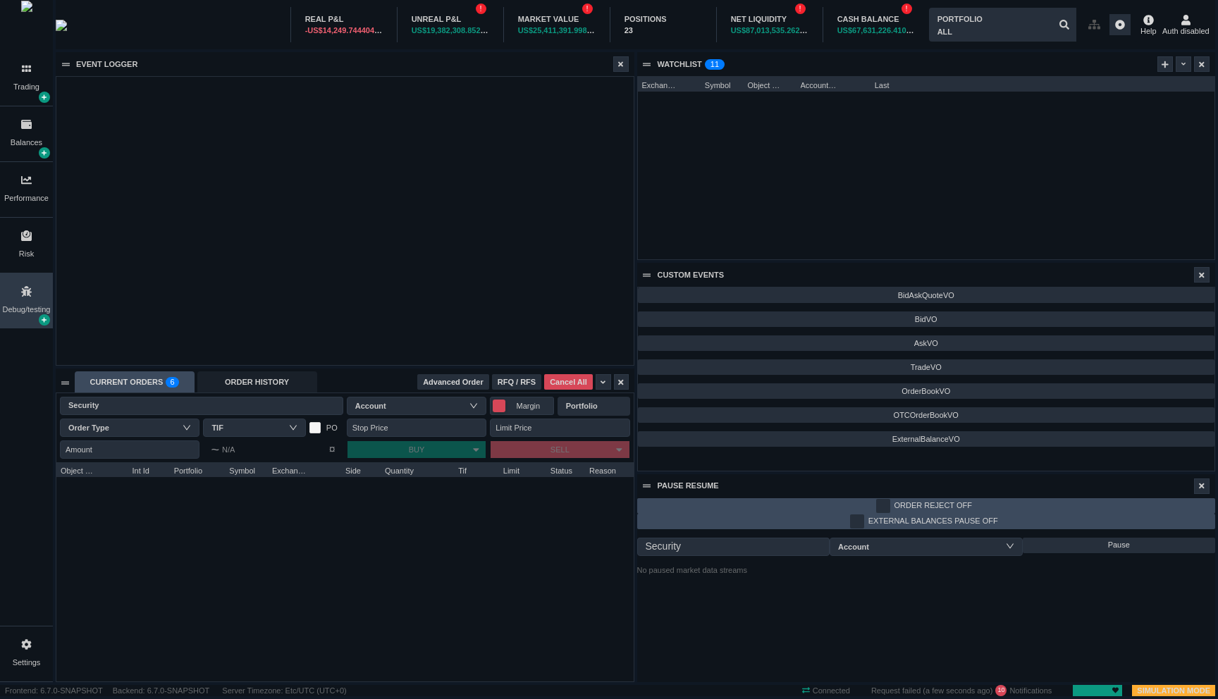
scroll to position [183, 577]
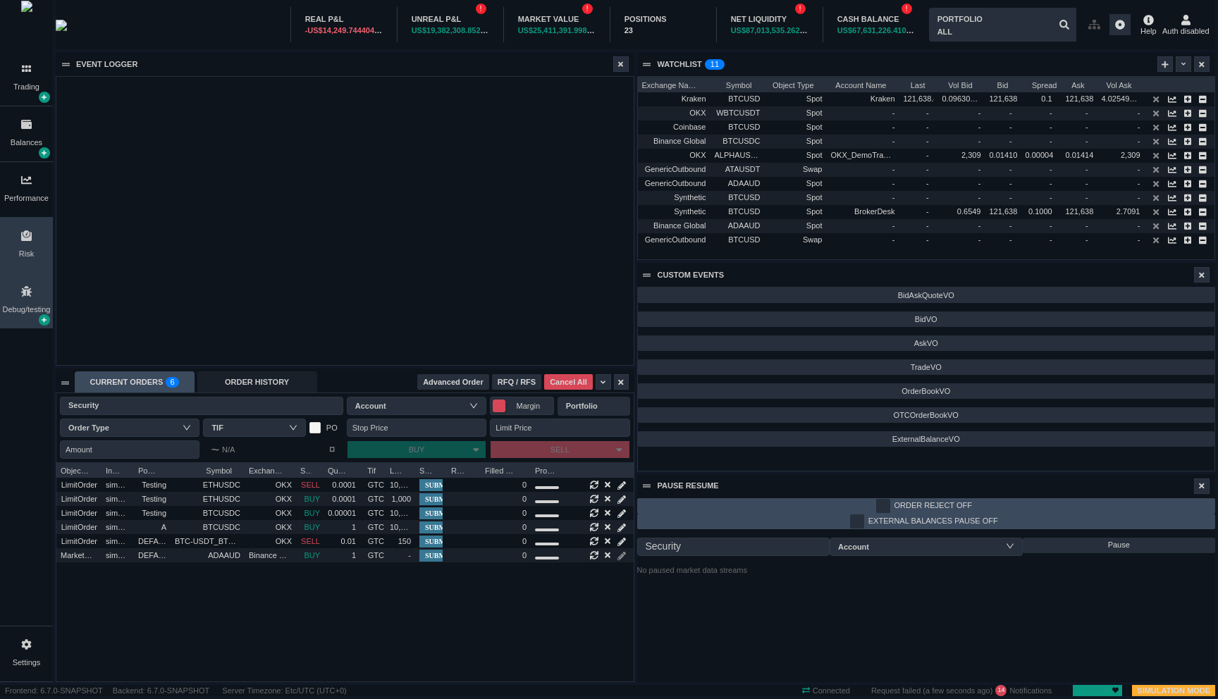
click at [41, 253] on div "Risk" at bounding box center [26, 245] width 53 height 55
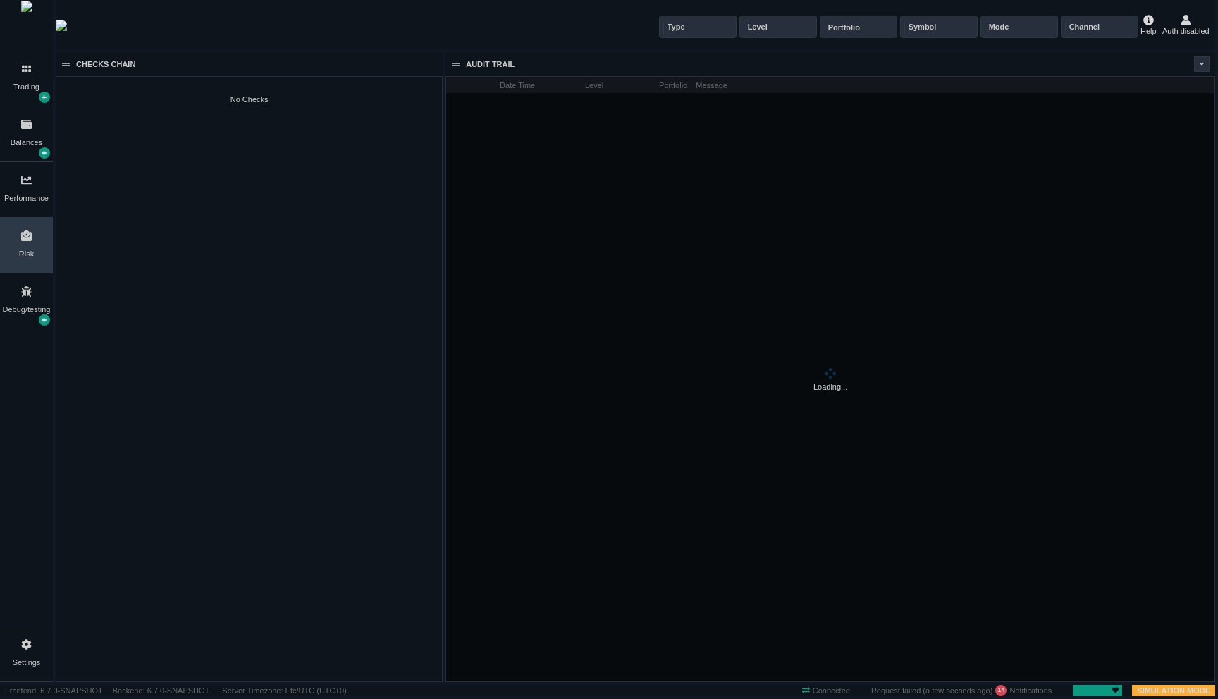
scroll to position [605, 768]
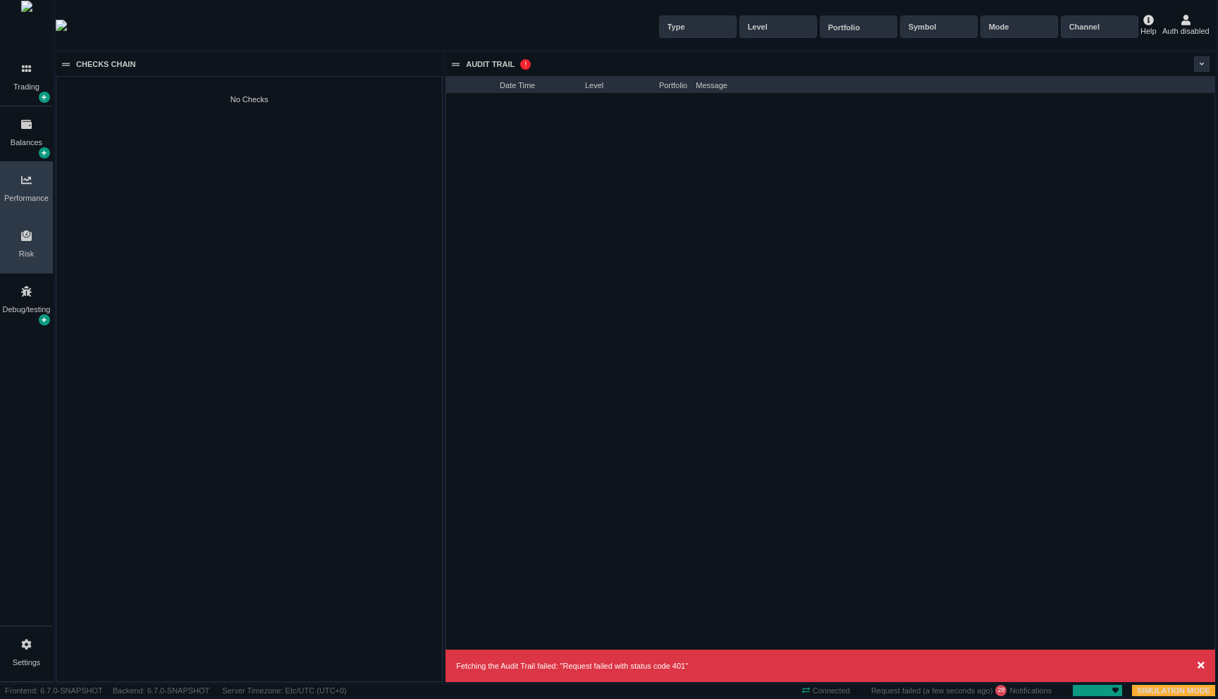
click at [39, 188] on div "Performance" at bounding box center [26, 189] width 53 height 55
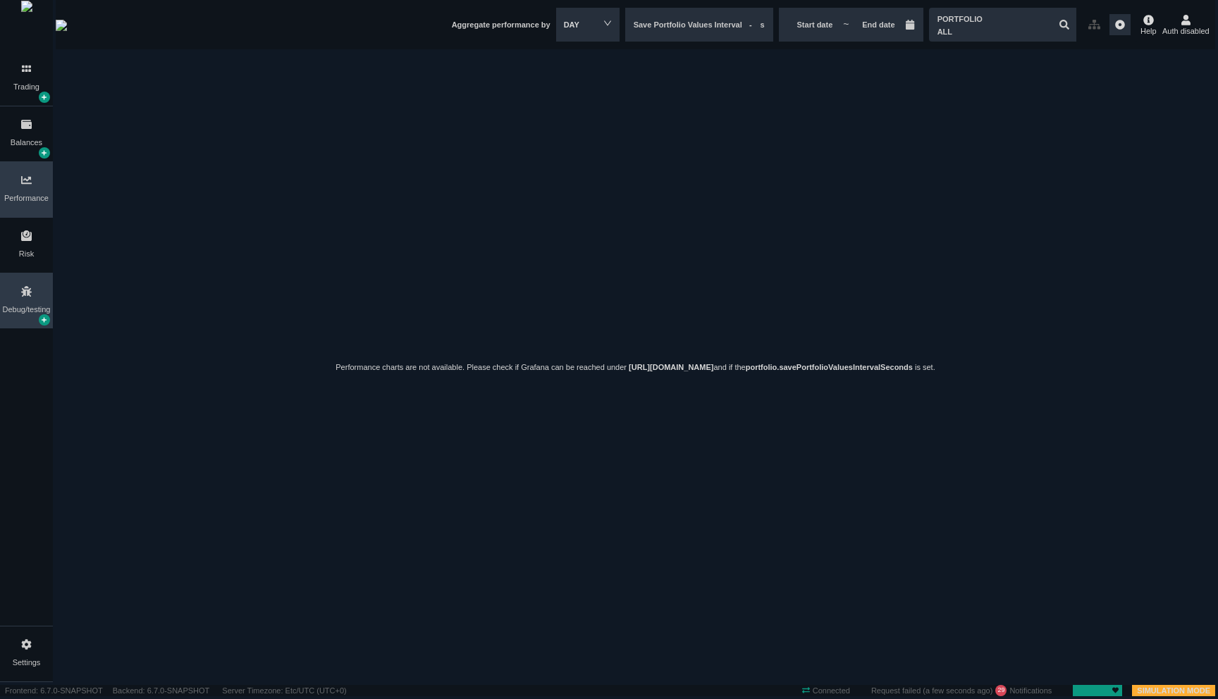
click at [13, 308] on div "Debug/testing" at bounding box center [27, 310] width 48 height 12
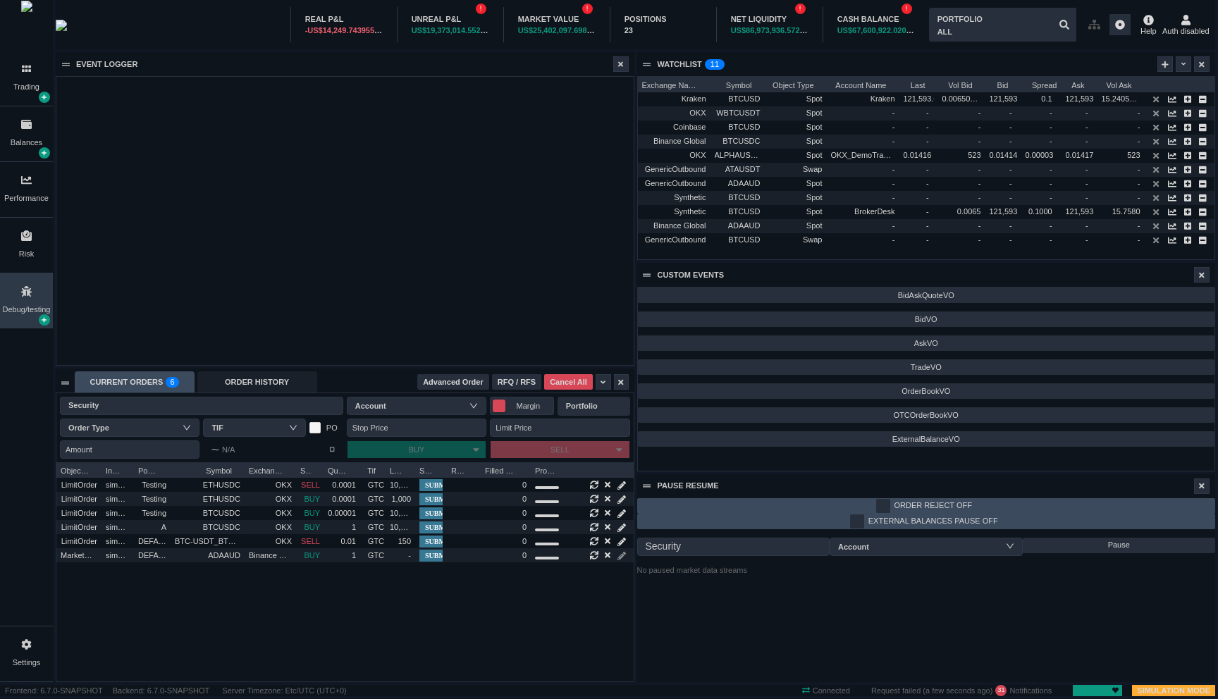
scroll to position [183, 577]
click at [37, 97] on div "Trading" at bounding box center [26, 78] width 53 height 55
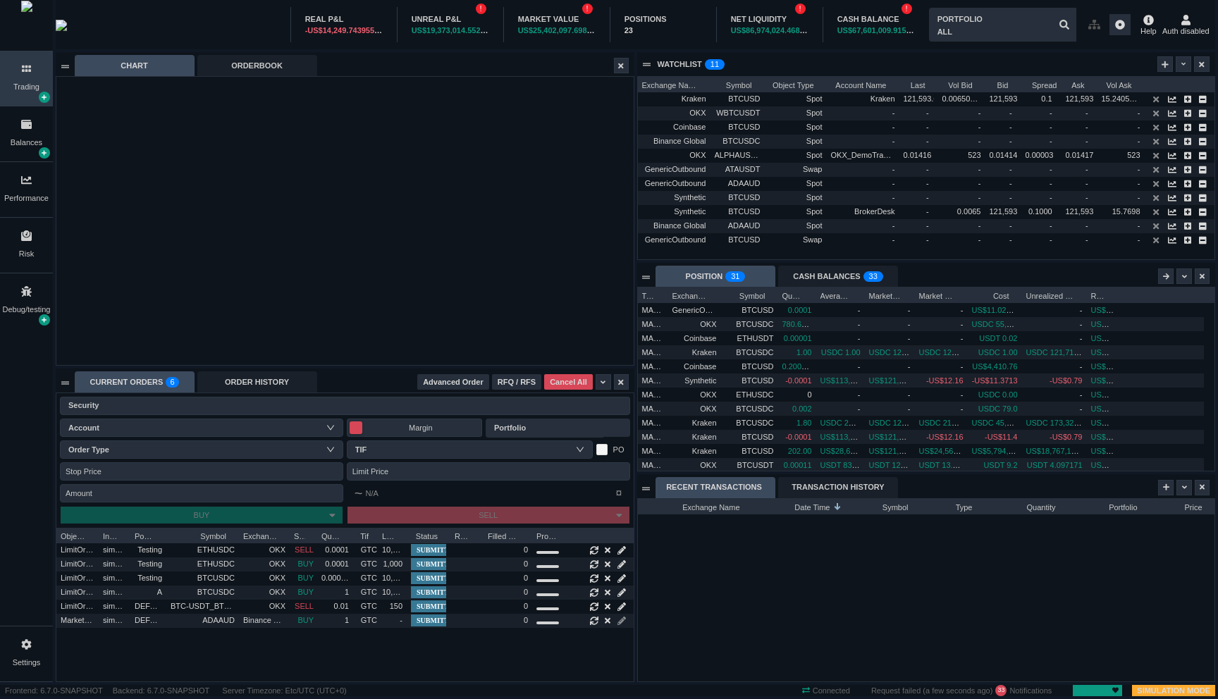
scroll to position [219, 577]
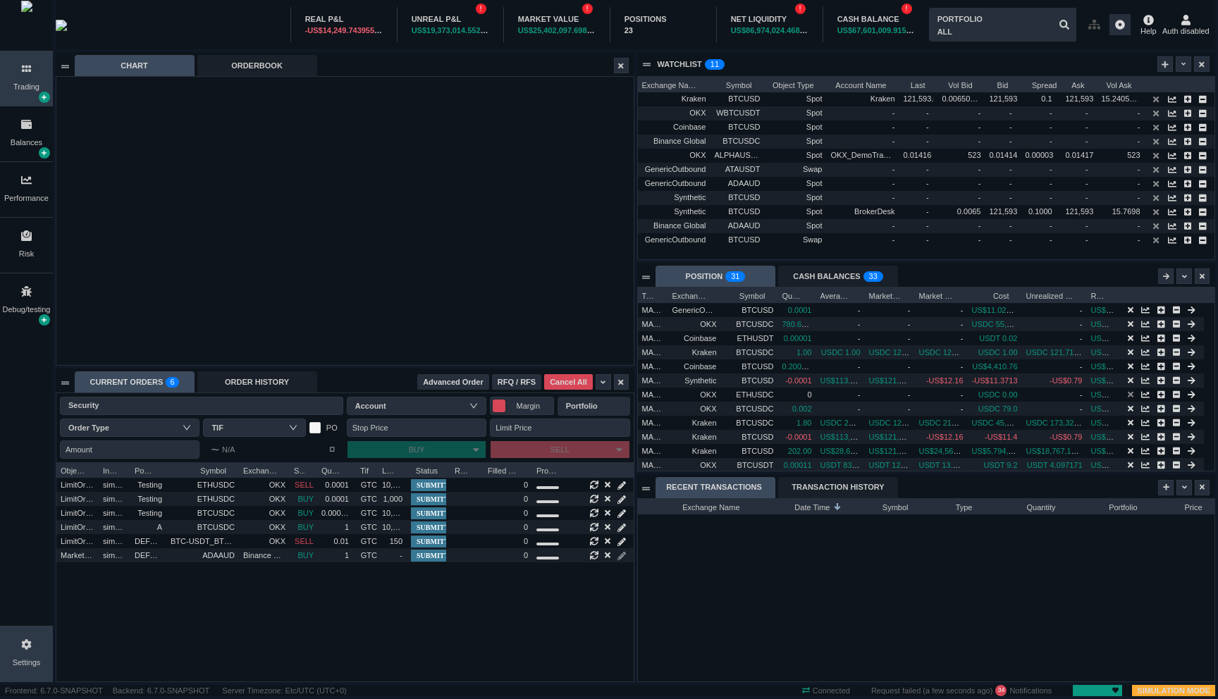
click at [18, 630] on div "Settings" at bounding box center [26, 654] width 53 height 55
click at [477, 384] on span "Advanced Order" at bounding box center [453, 382] width 61 height 12
